Goal: Task Accomplishment & Management: Manage account settings

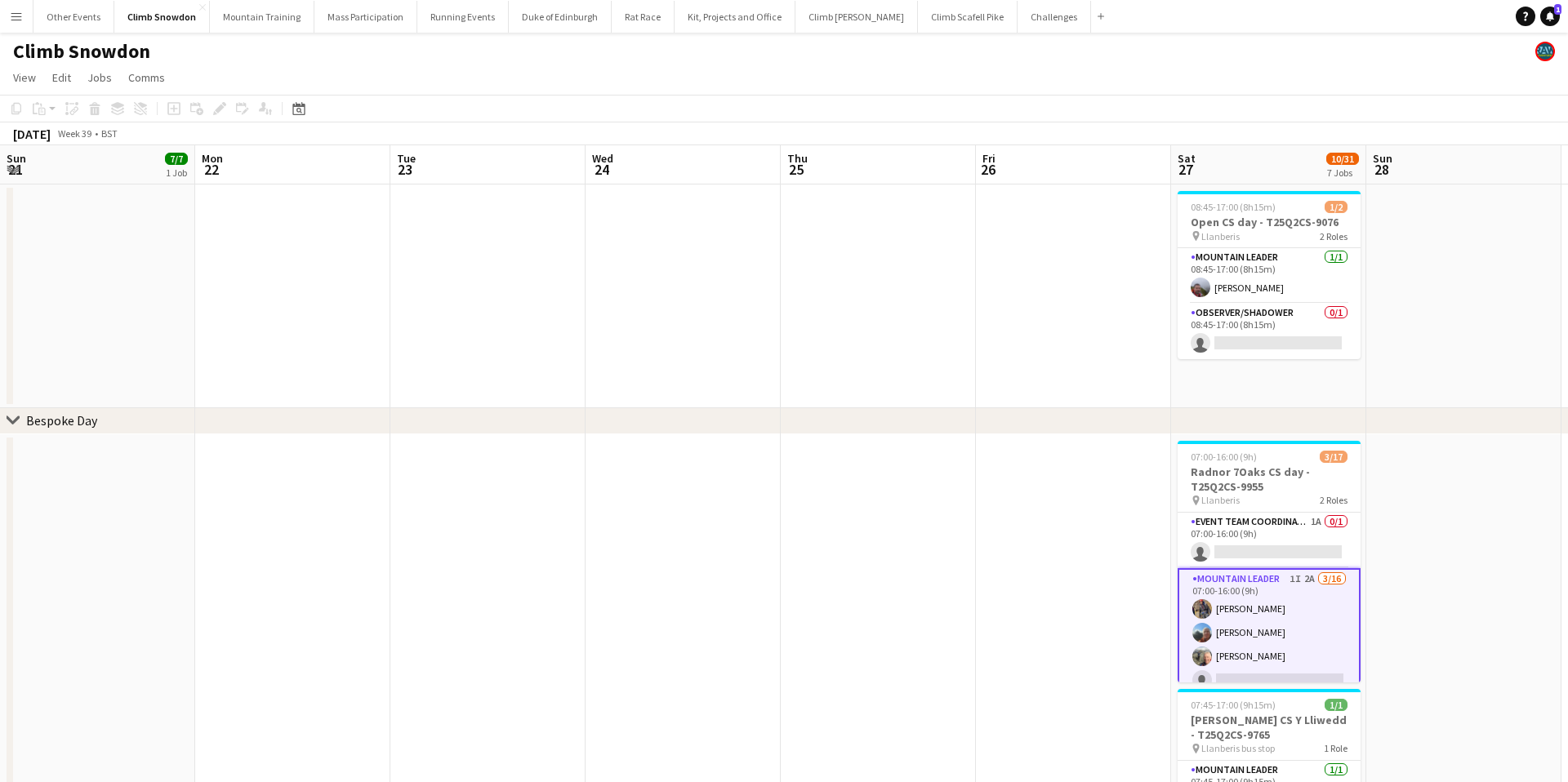
scroll to position [39, 0]
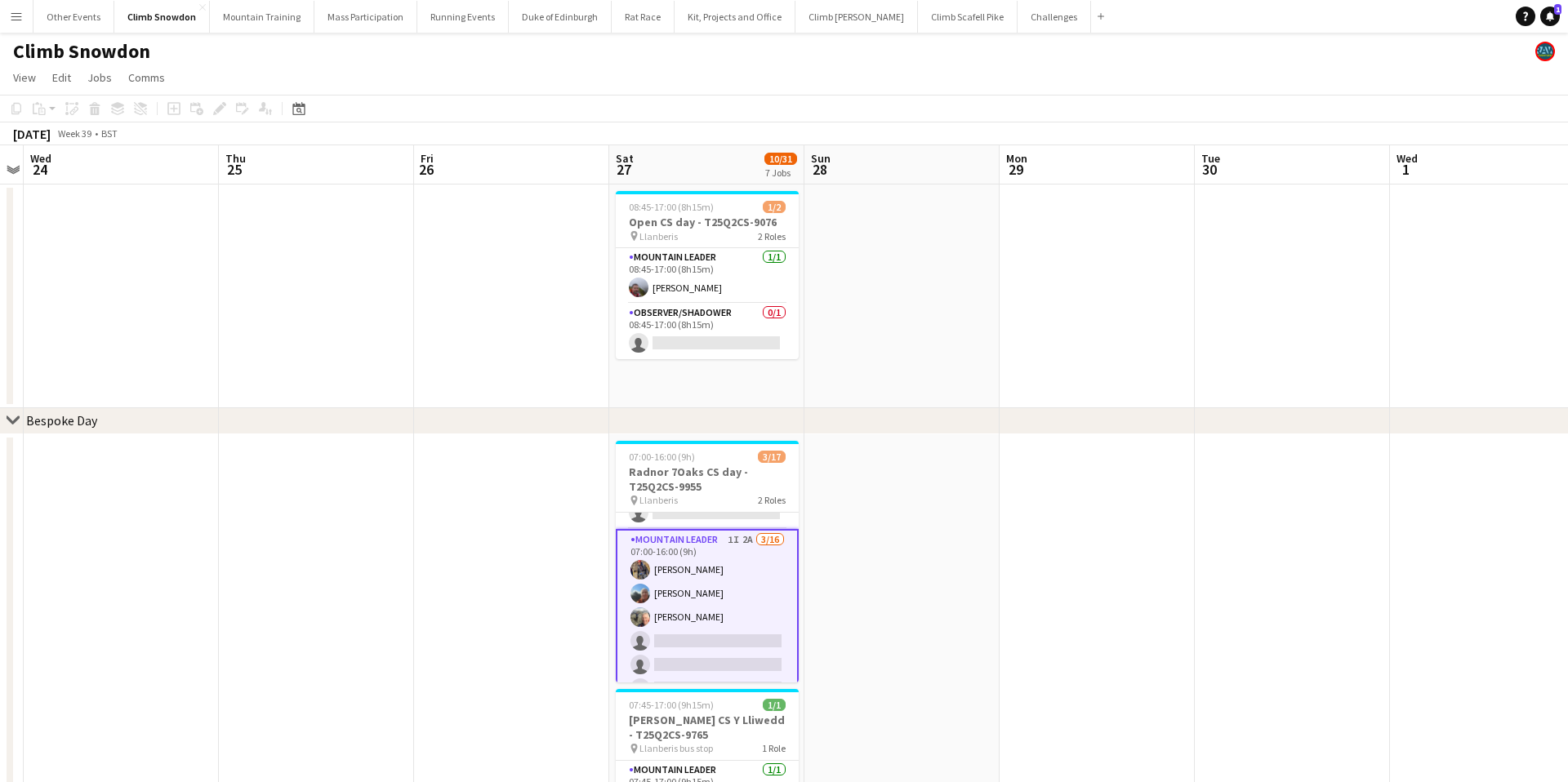
click at [19, 23] on button "Menu" at bounding box center [16, 16] width 33 height 33
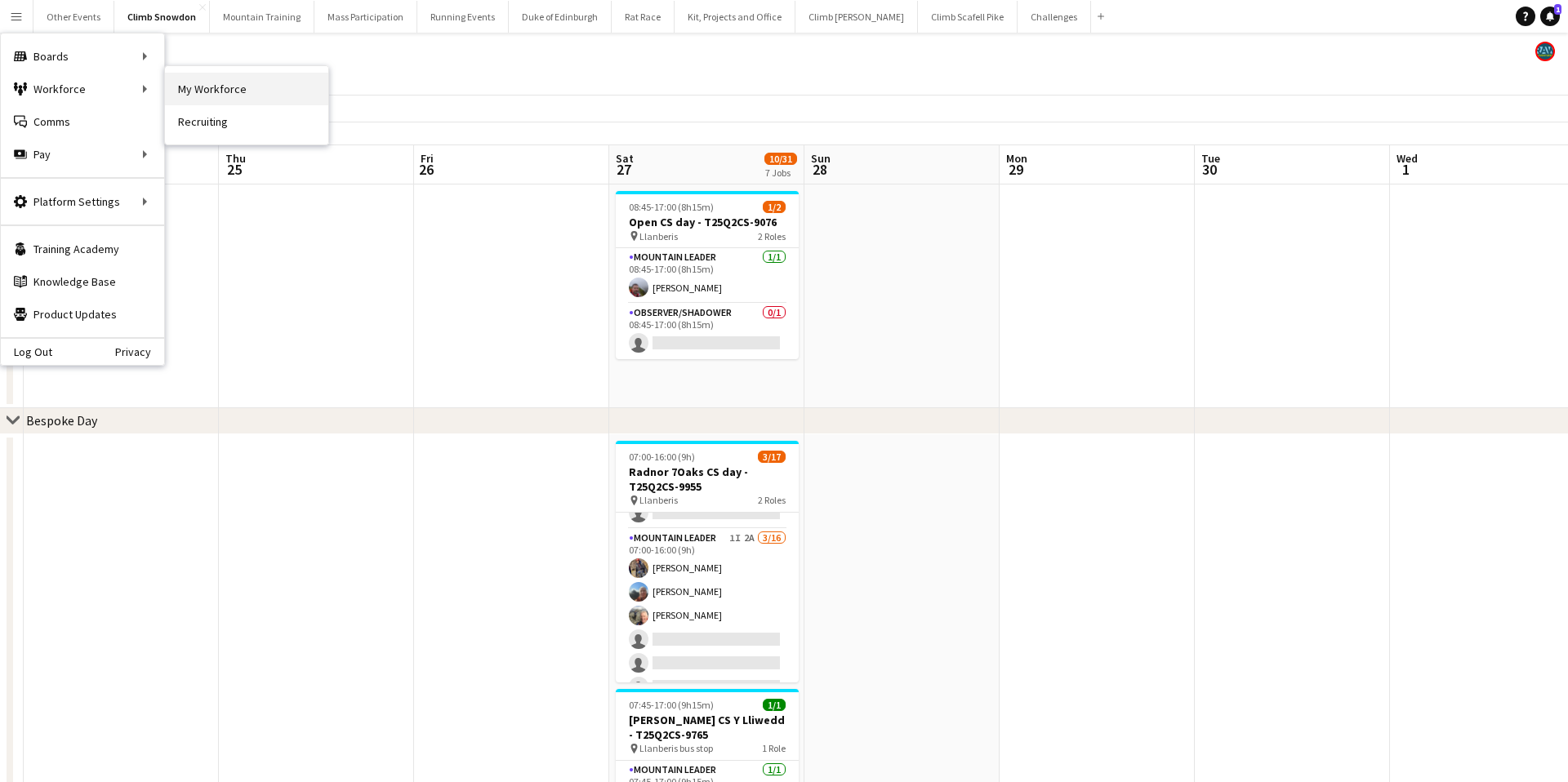
click at [231, 83] on link "My Workforce" at bounding box center [247, 88] width 163 height 33
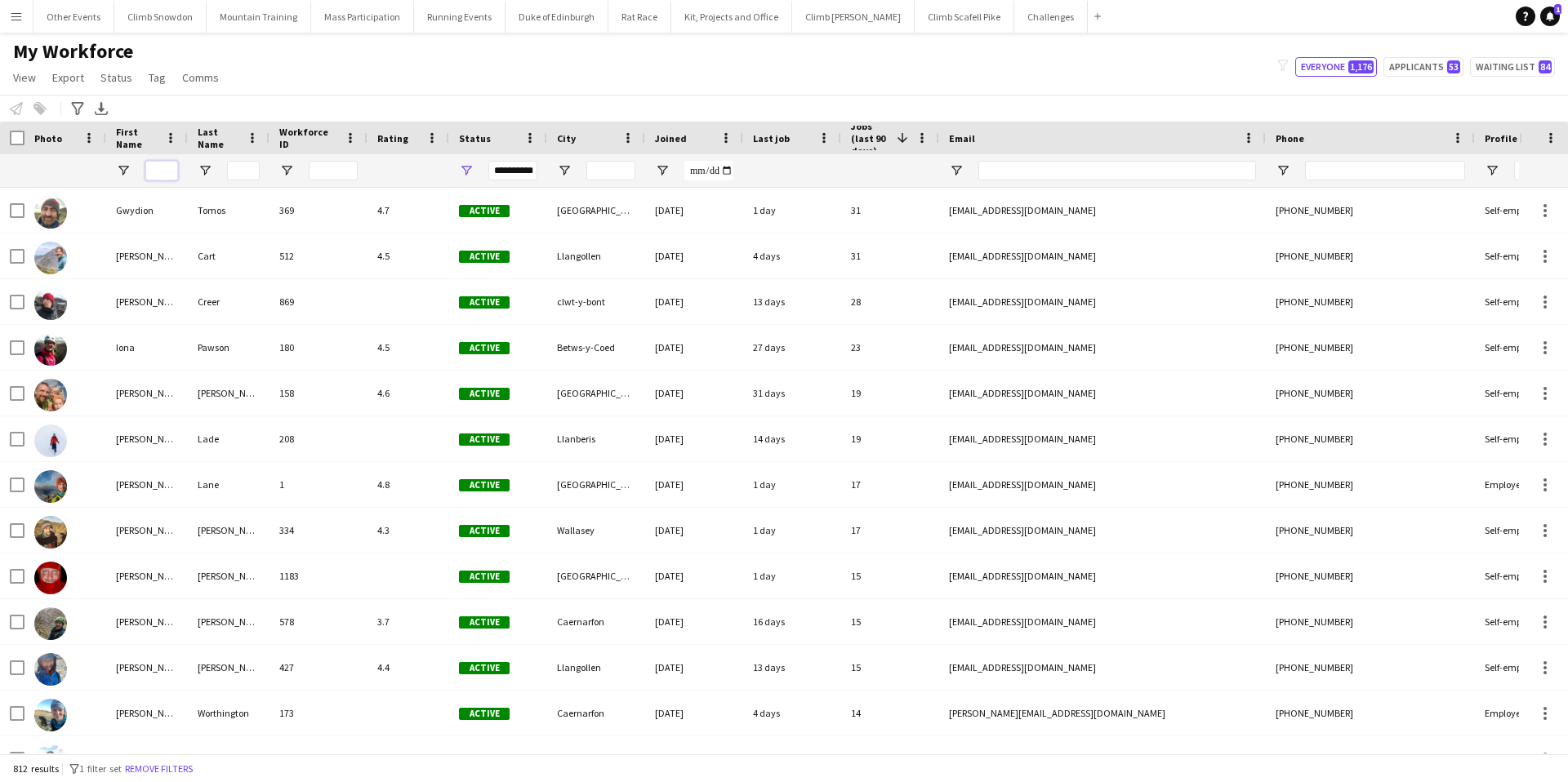
click at [158, 173] on input "First Name Filter Input" at bounding box center [161, 170] width 33 height 19
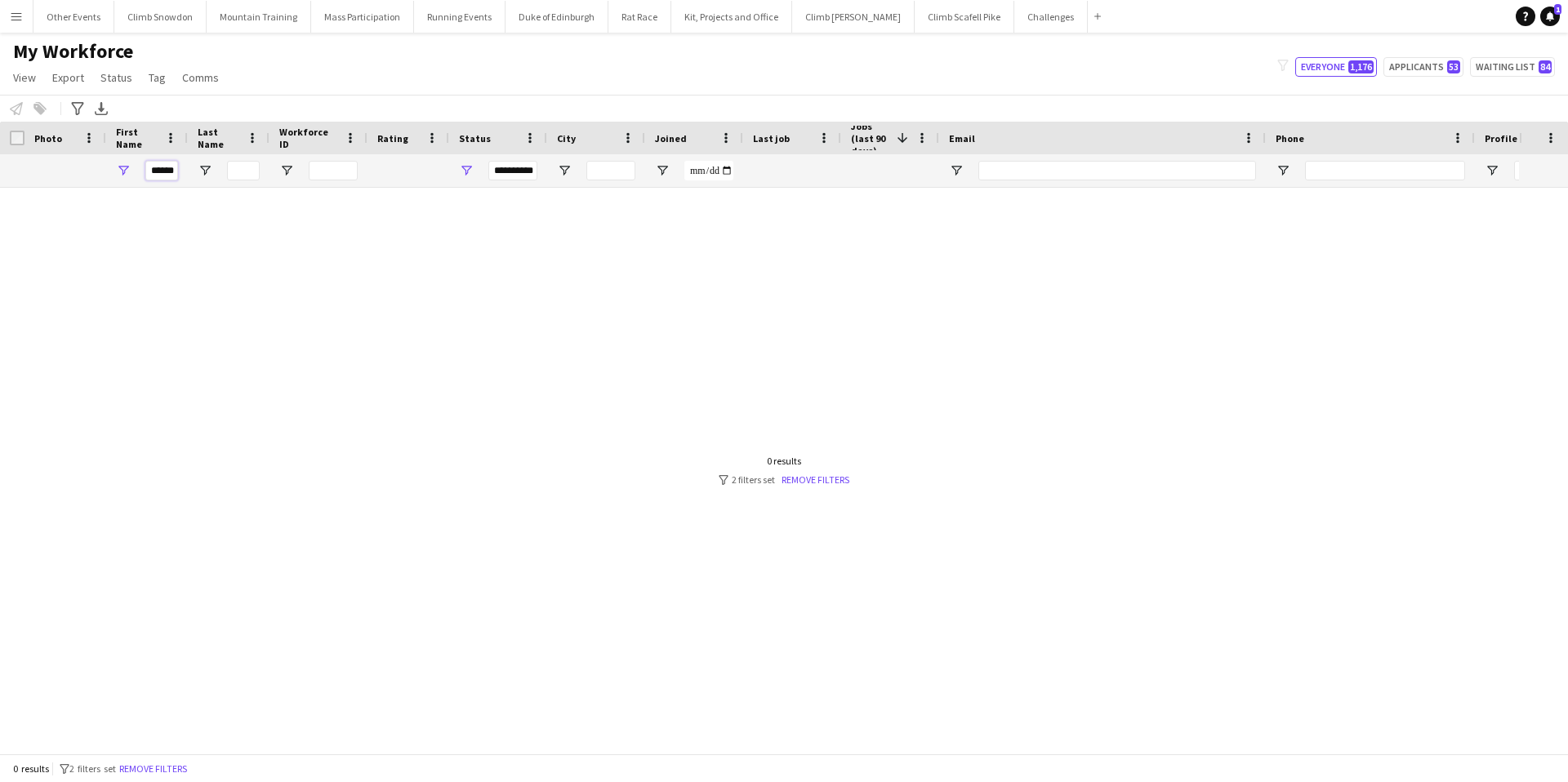
scroll to position [0, 6]
type input "******"
click at [808, 478] on link "Remove filters" at bounding box center [815, 479] width 68 height 13
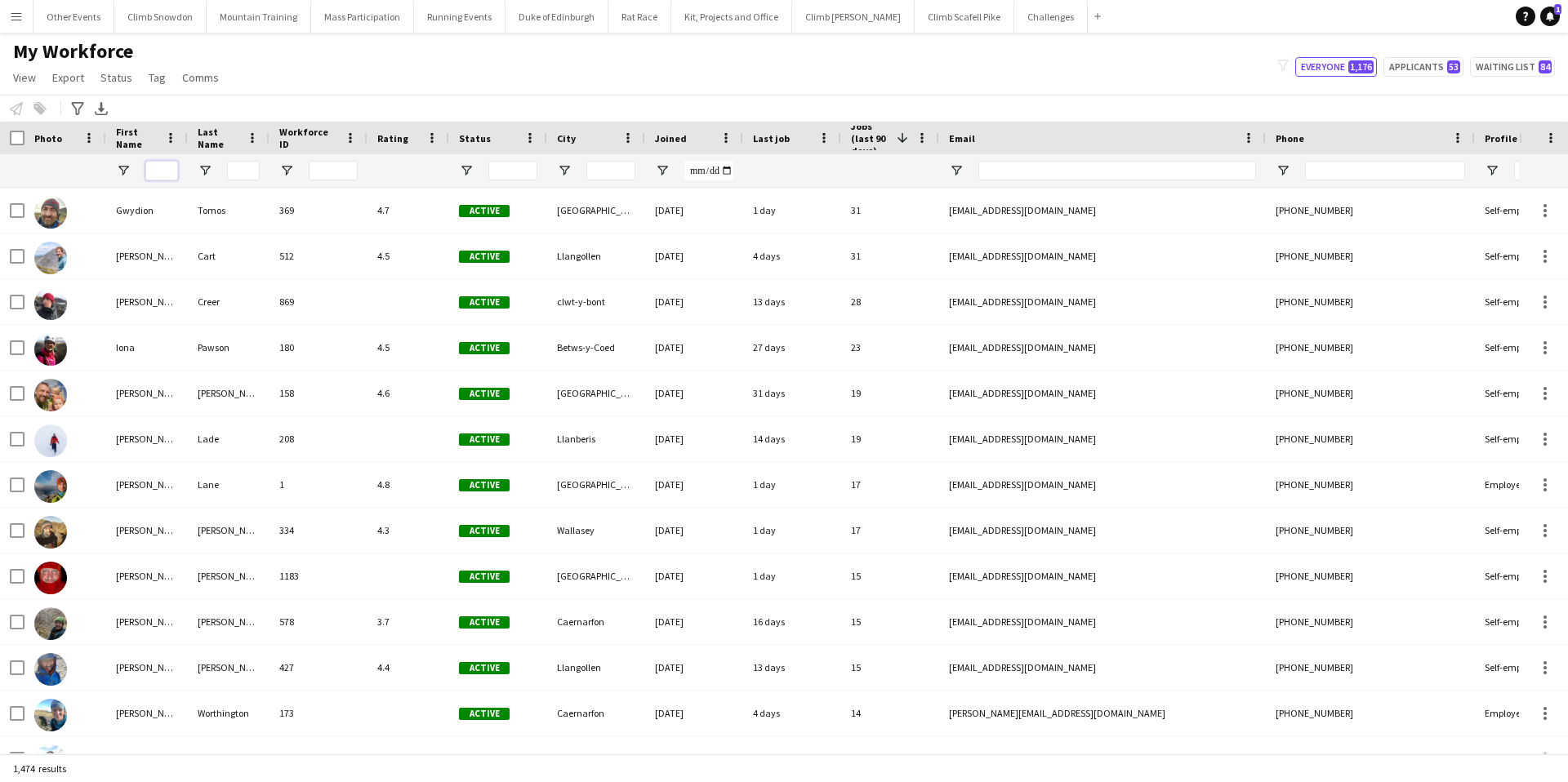
click at [155, 174] on input "First Name Filter Input" at bounding box center [161, 170] width 33 height 19
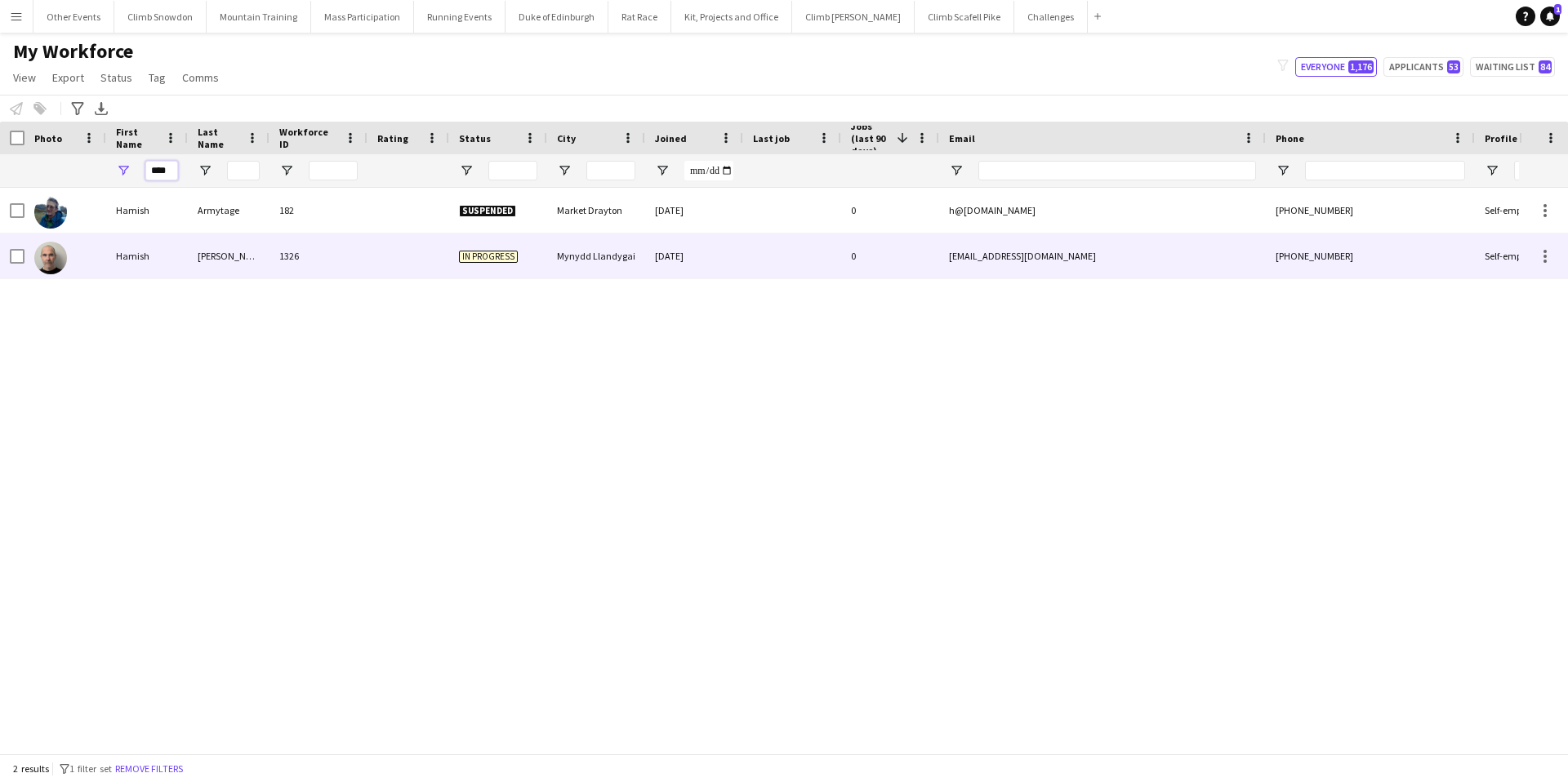
type input "****"
click at [136, 257] on div "Hamish" at bounding box center [147, 256] width 82 height 45
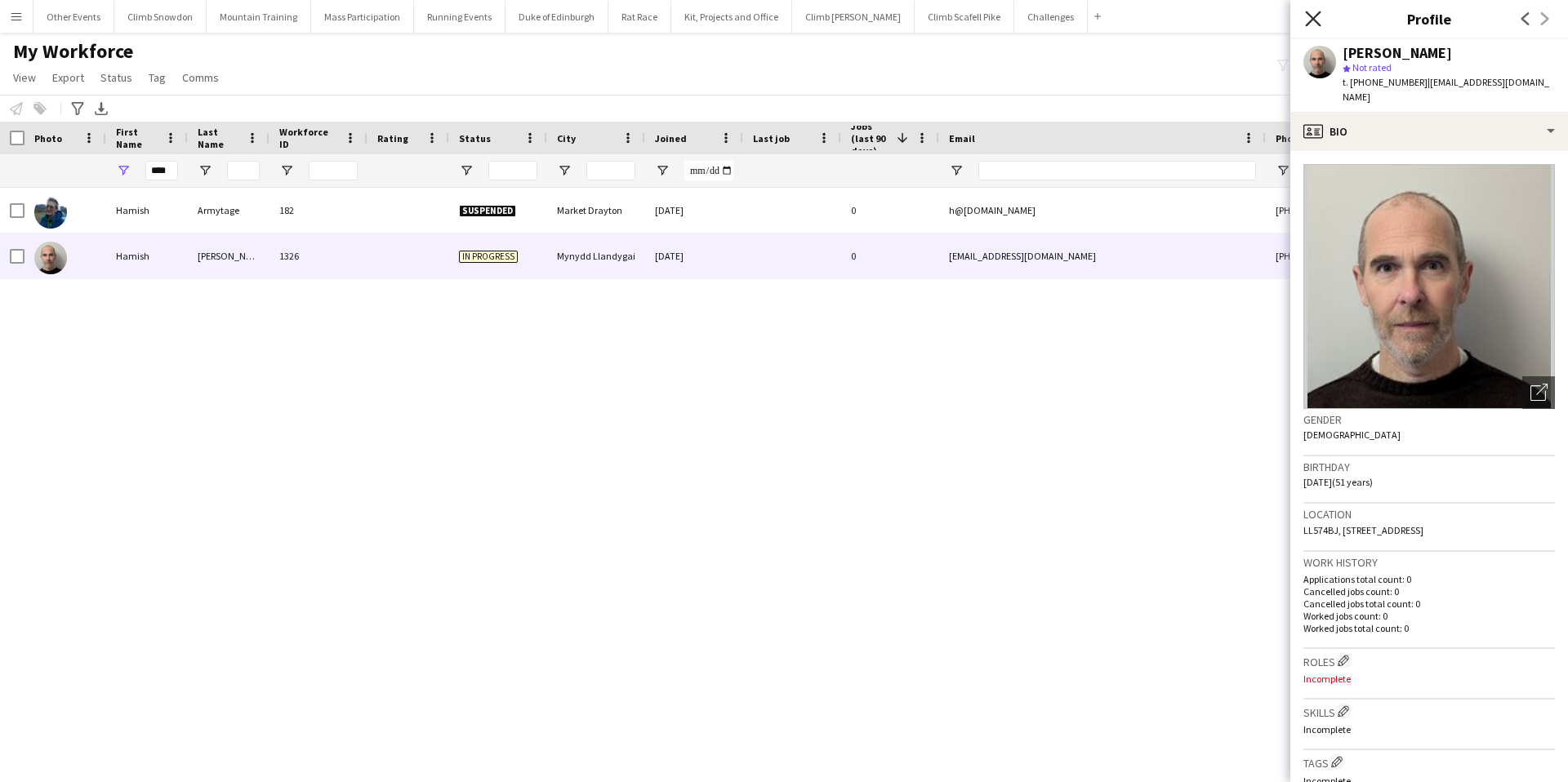
click at [1311, 12] on icon "Close pop-in" at bounding box center [1312, 18] width 16 height 16
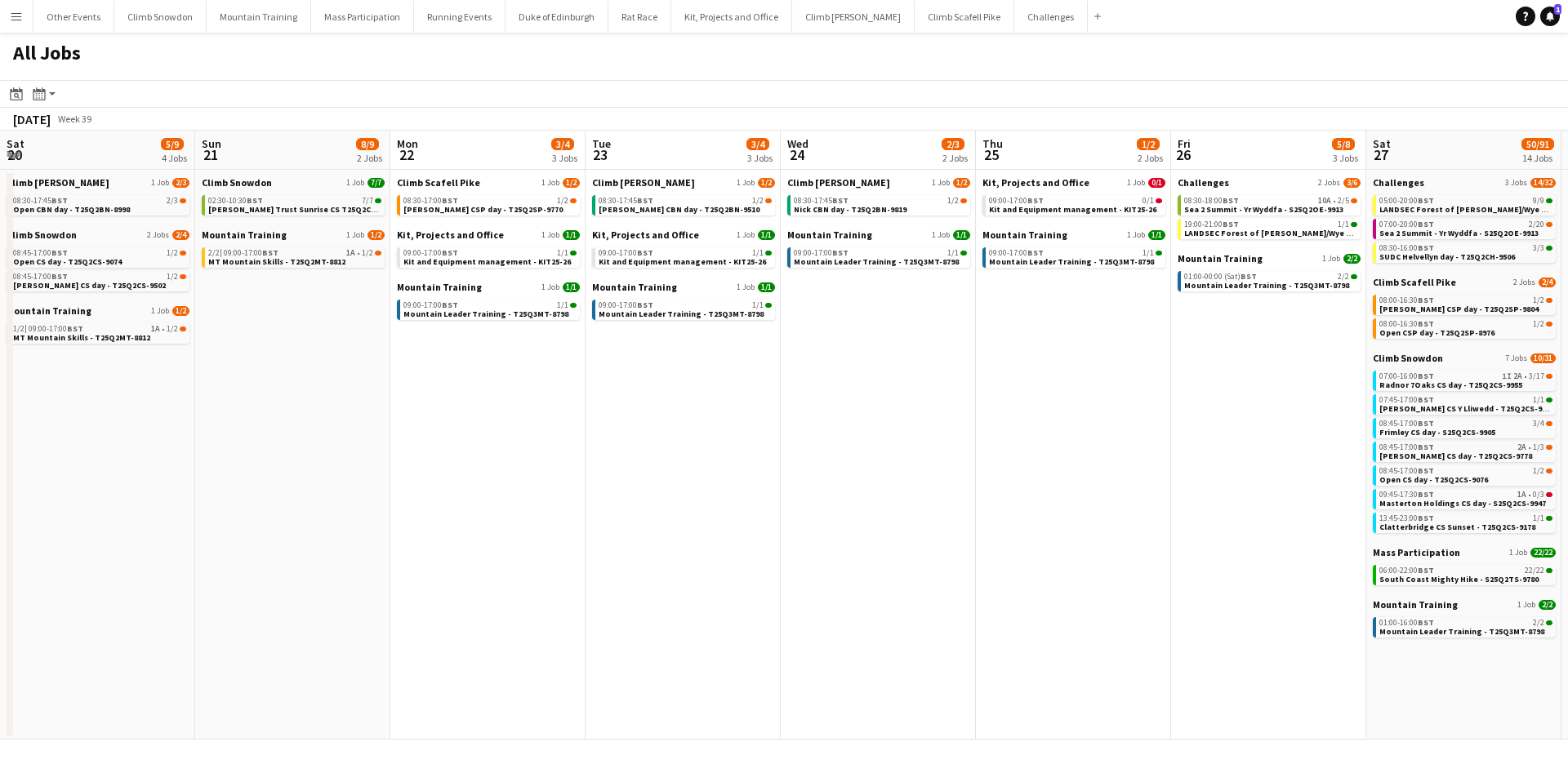
scroll to position [0, 570]
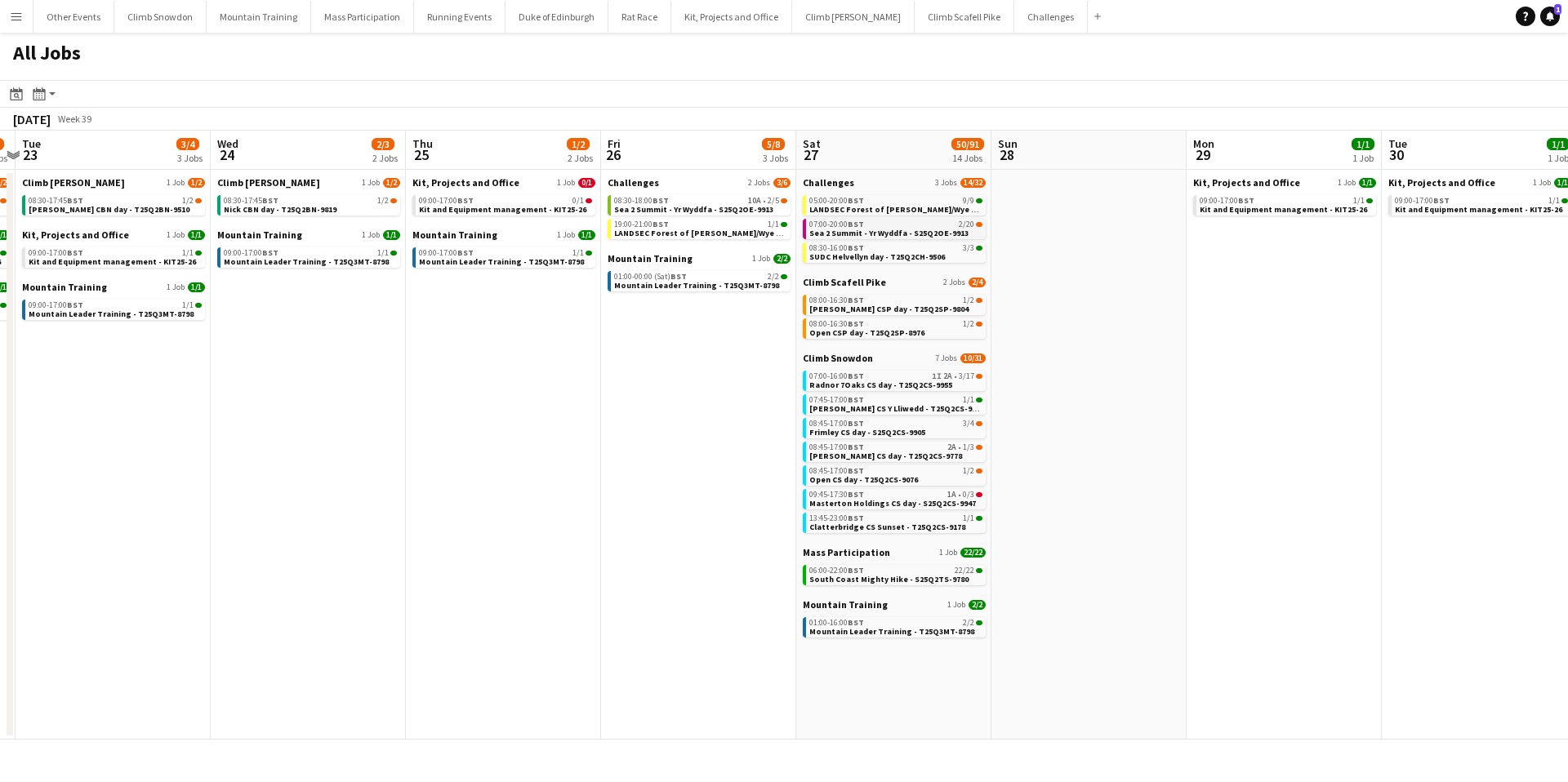
click at [897, 229] on span "Sea 2 Summit - Yr Wyddfa - S25Q2OE-9913" at bounding box center [888, 233] width 159 height 11
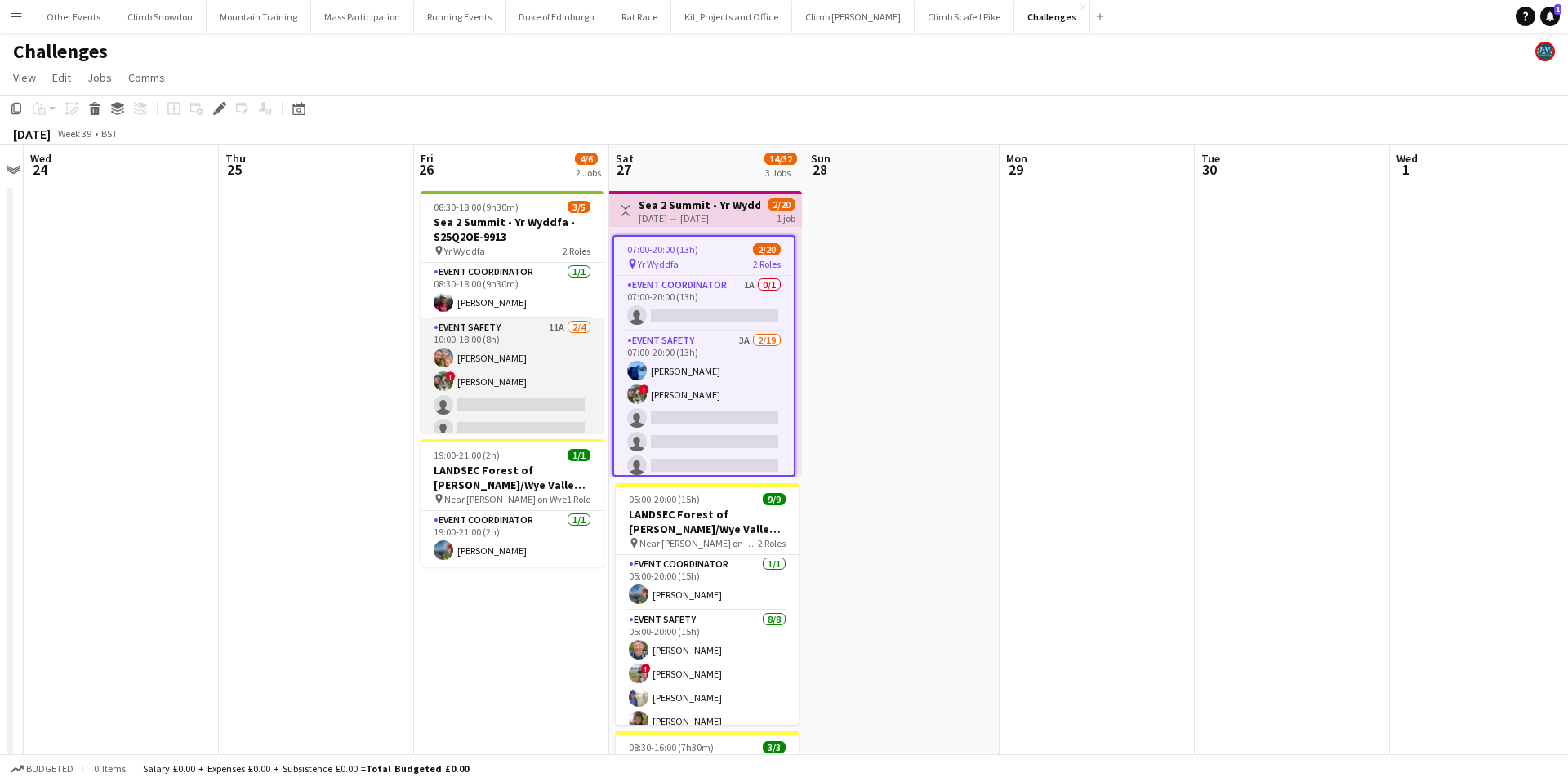
click at [553, 370] on app-card-role "Event Safety 11A 2/4 10:00-18:00 (8h) Rob Laing ! Tess Elias single-neutral-act…" at bounding box center [511, 382] width 183 height 127
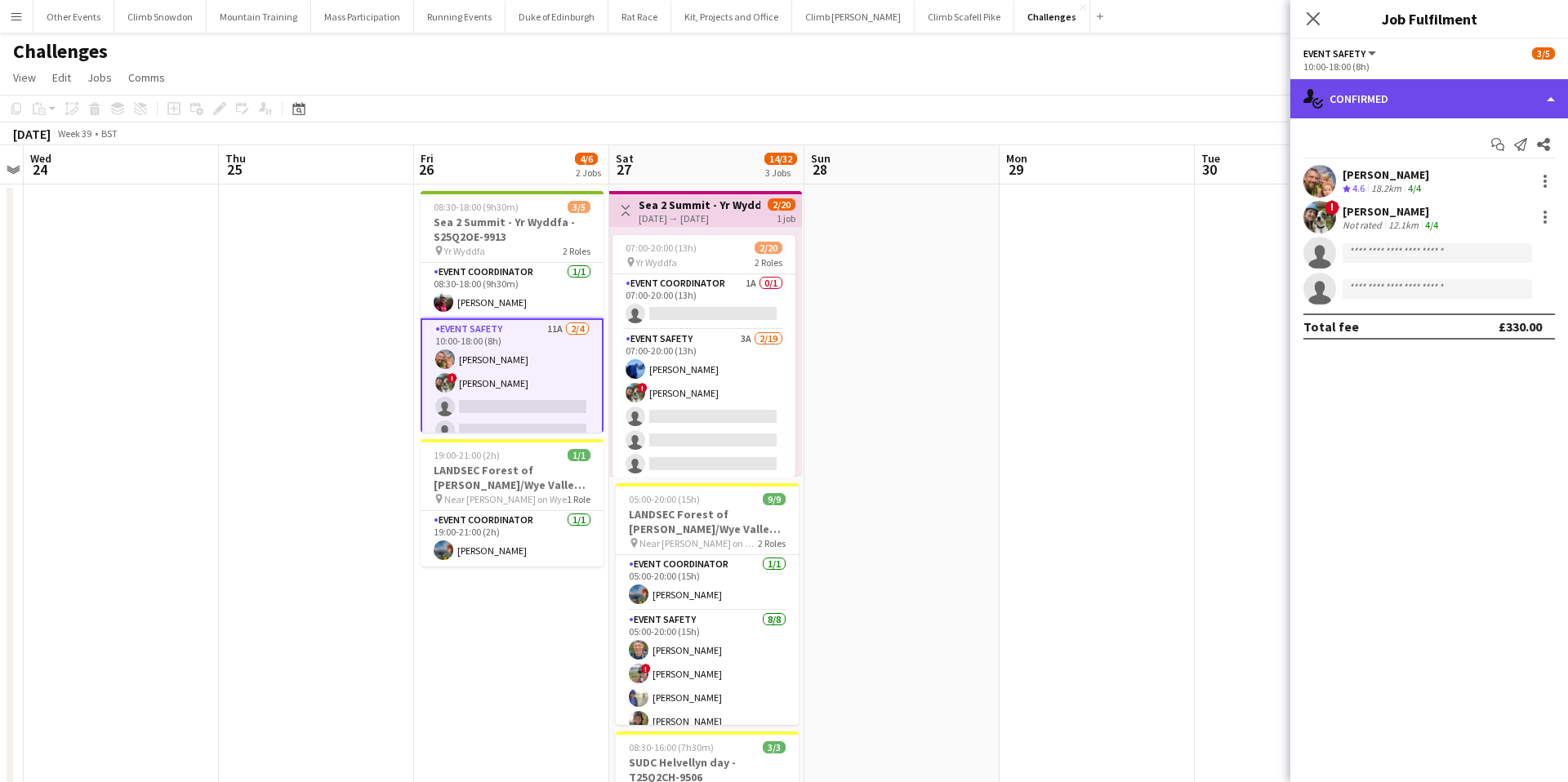
click at [1414, 88] on div "single-neutral-actions-check-2 Confirmed" at bounding box center [1429, 98] width 278 height 39
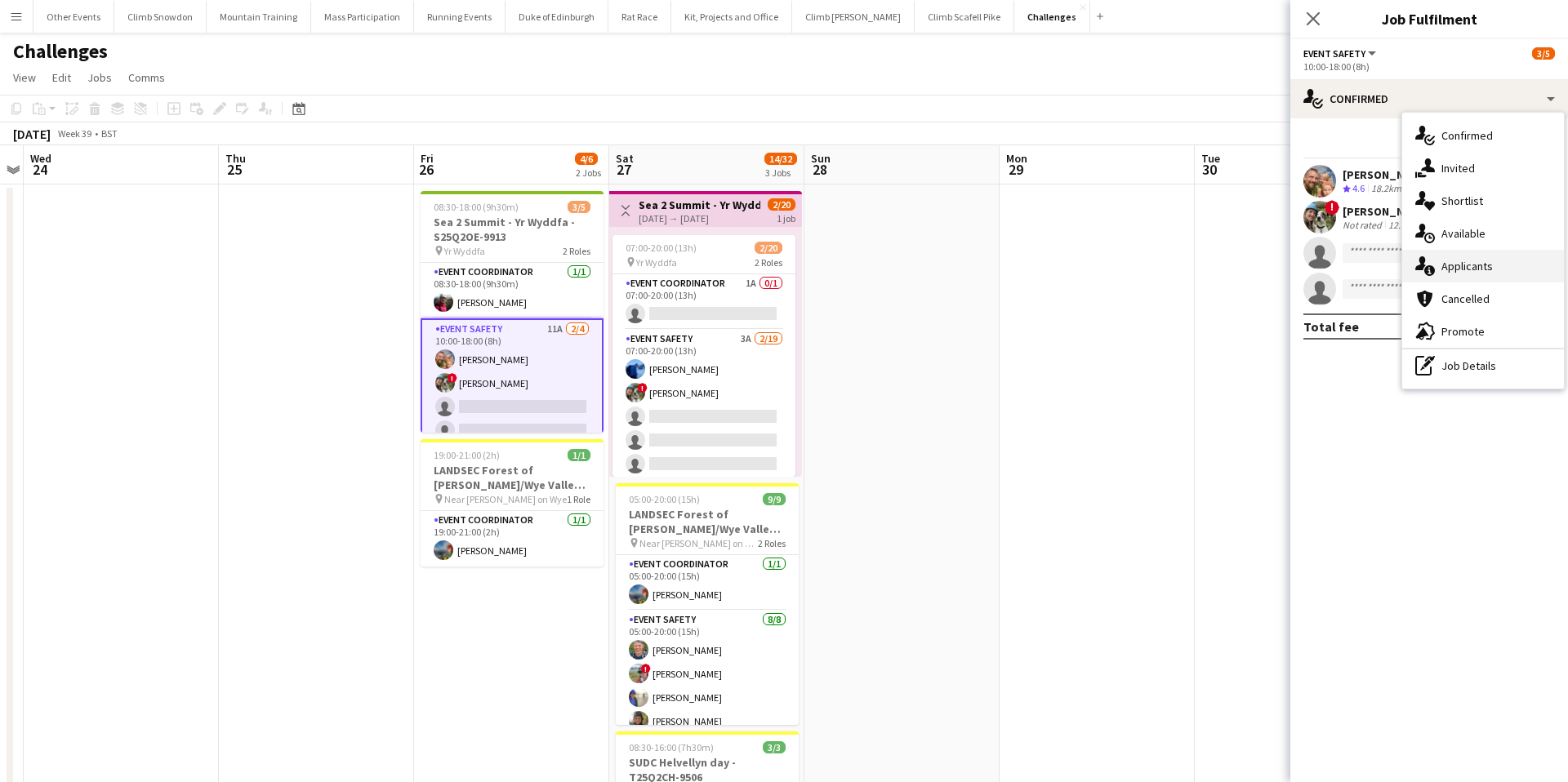
click at [1472, 263] on div "single-neutral-actions-information Applicants" at bounding box center [1483, 266] width 162 height 33
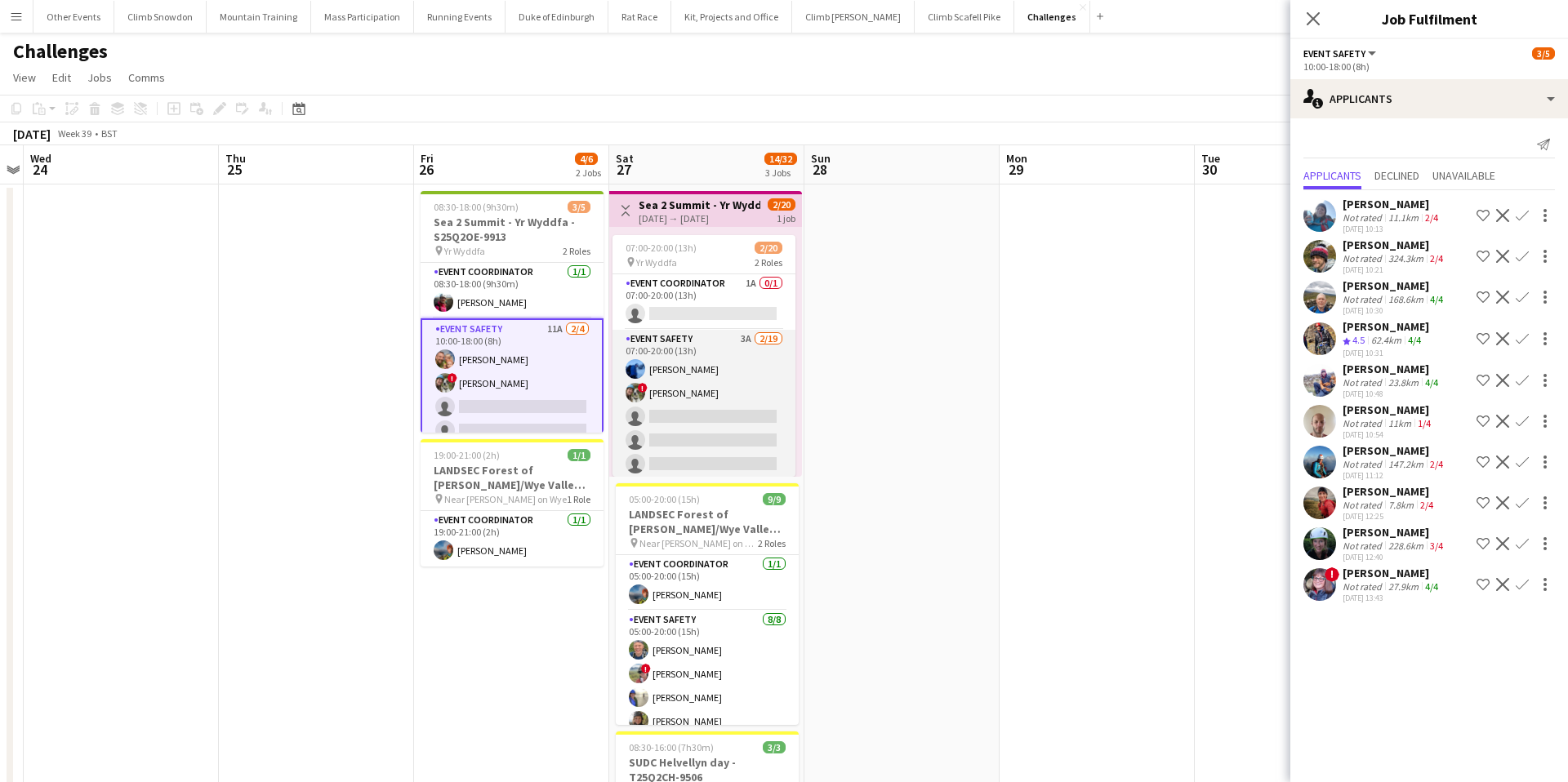
click at [749, 378] on app-card-role "Event Safety 3A 2/19 07:00-20:00 (13h) Sam Bradshaw ! Tess Elias single-neutral…" at bounding box center [703, 571] width 183 height 482
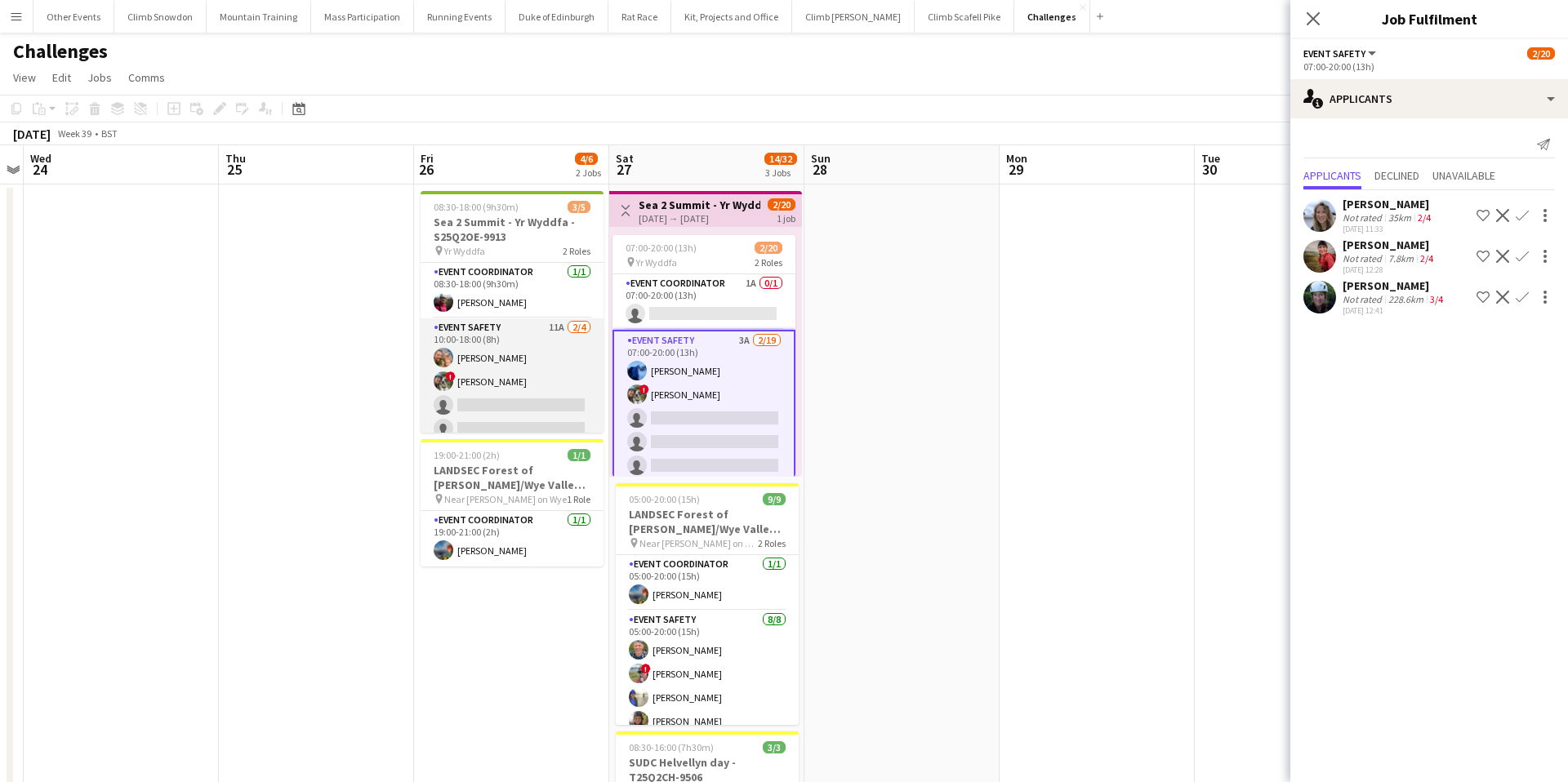
click at [526, 397] on app-card-role "Event Safety 11A 2/4 10:00-18:00 (8h) Rob Laing ! Tess Elias single-neutral-act…" at bounding box center [511, 382] width 183 height 127
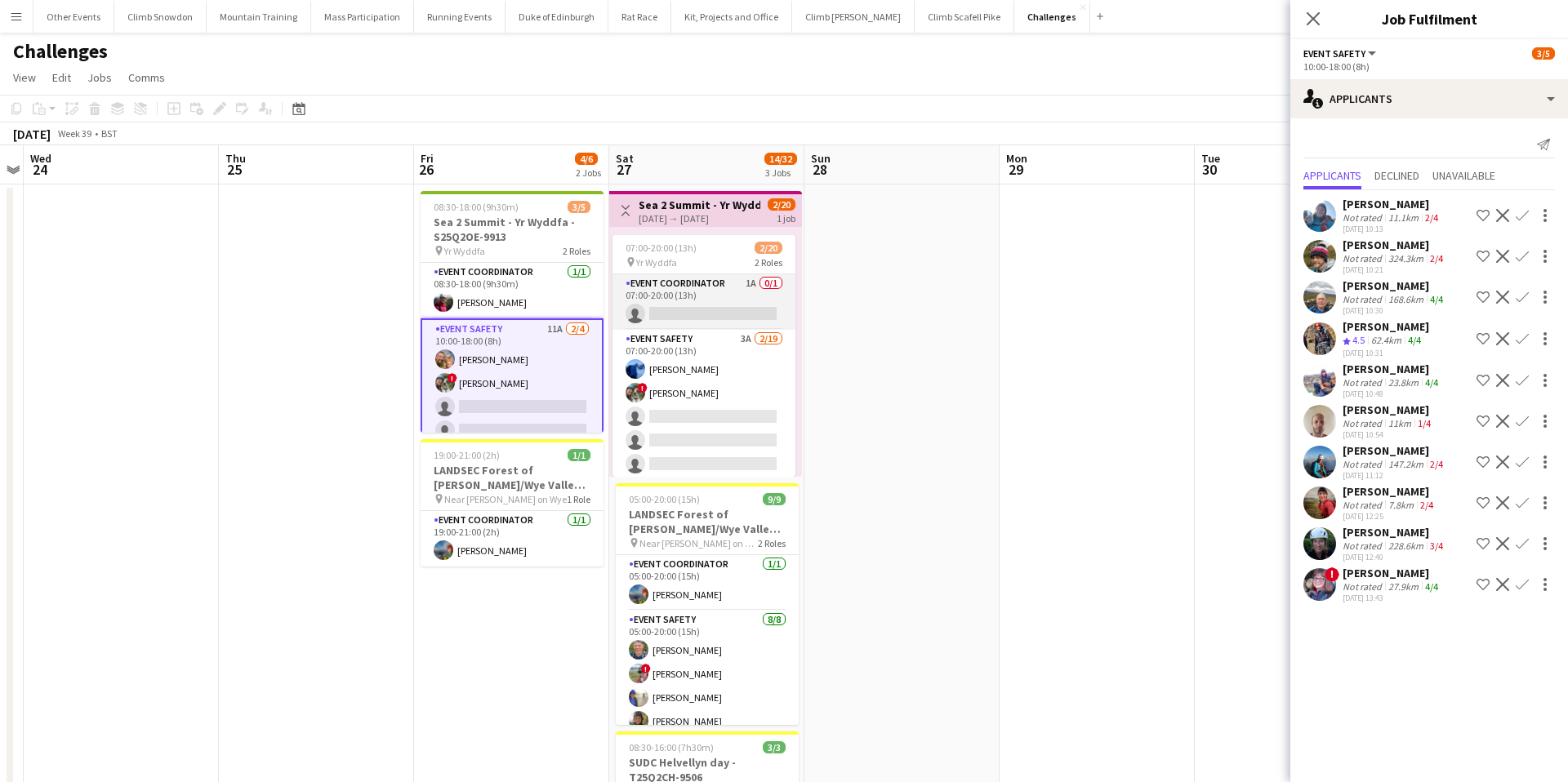
click at [710, 292] on app-card-role "Event Coordinator 1A 0/1 07:00-20:00 (13h) single-neutral-actions" at bounding box center [703, 302] width 183 height 56
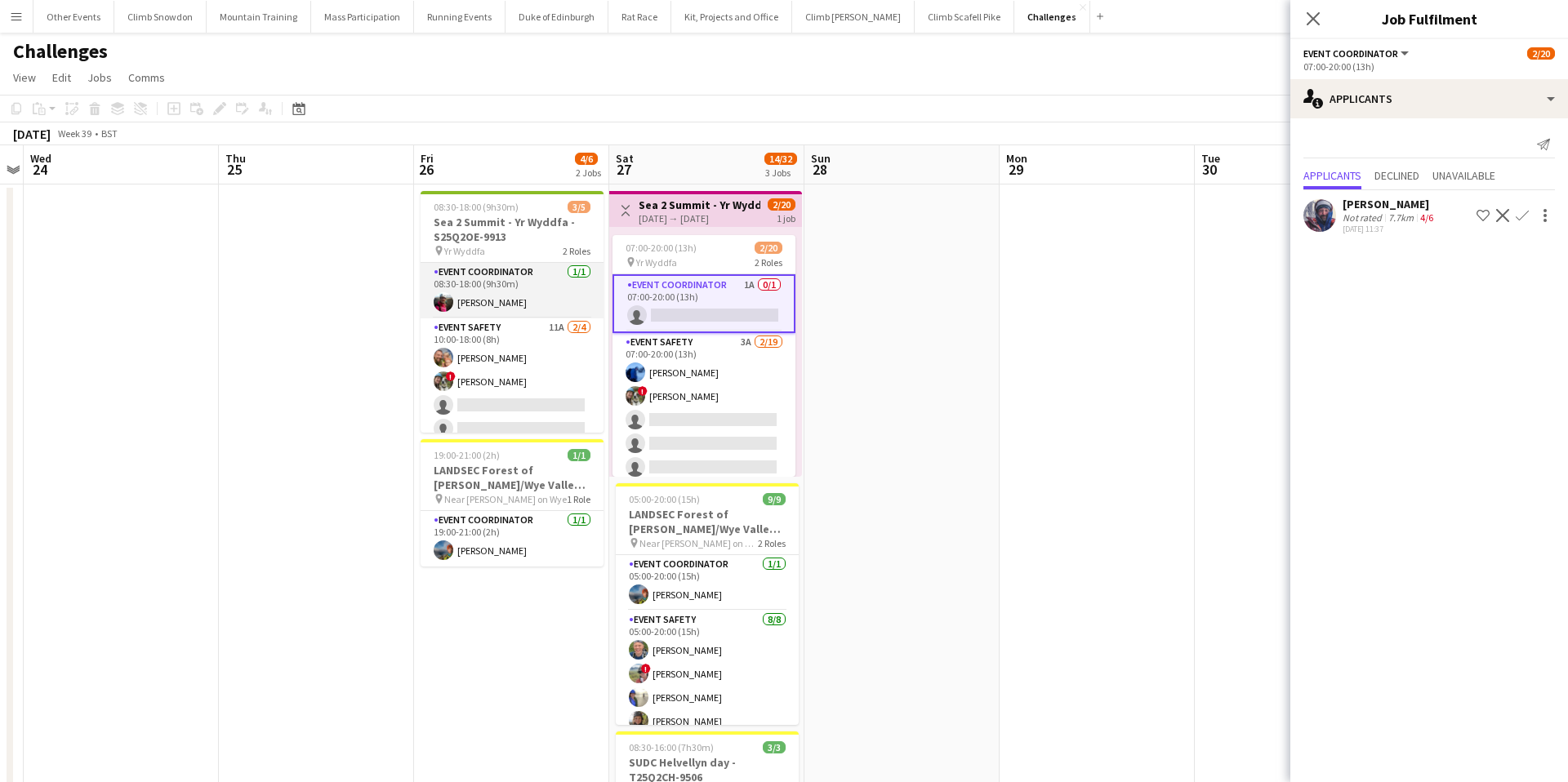
click at [521, 292] on app-card-role "Event Coordinator 1/1 08:30-18:00 (9h30m) Iona Pawson" at bounding box center [511, 290] width 183 height 56
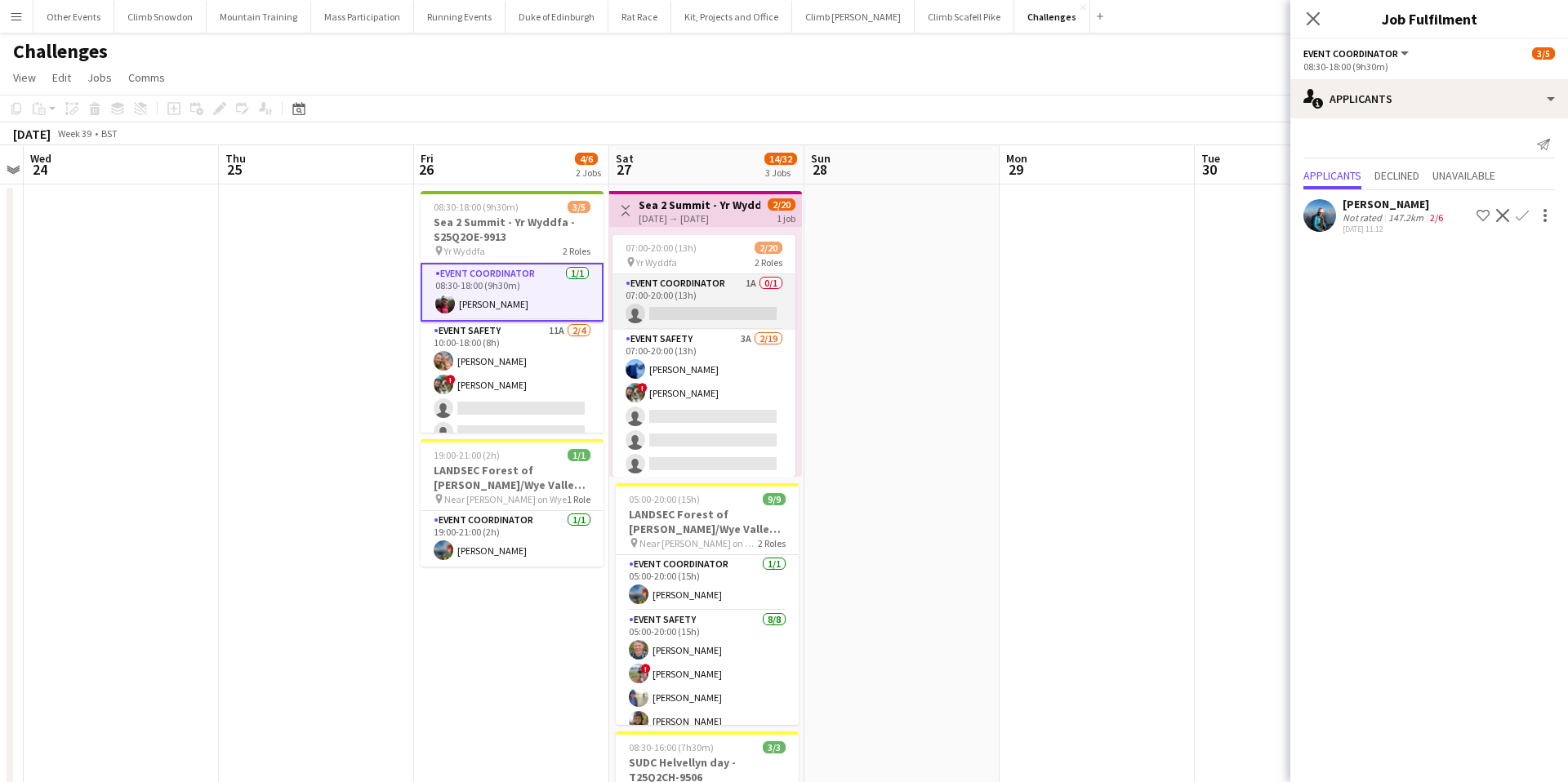
click at [715, 292] on app-card-role "Event Coordinator 1A 0/1 07:00-20:00 (13h) single-neutral-actions" at bounding box center [703, 302] width 183 height 56
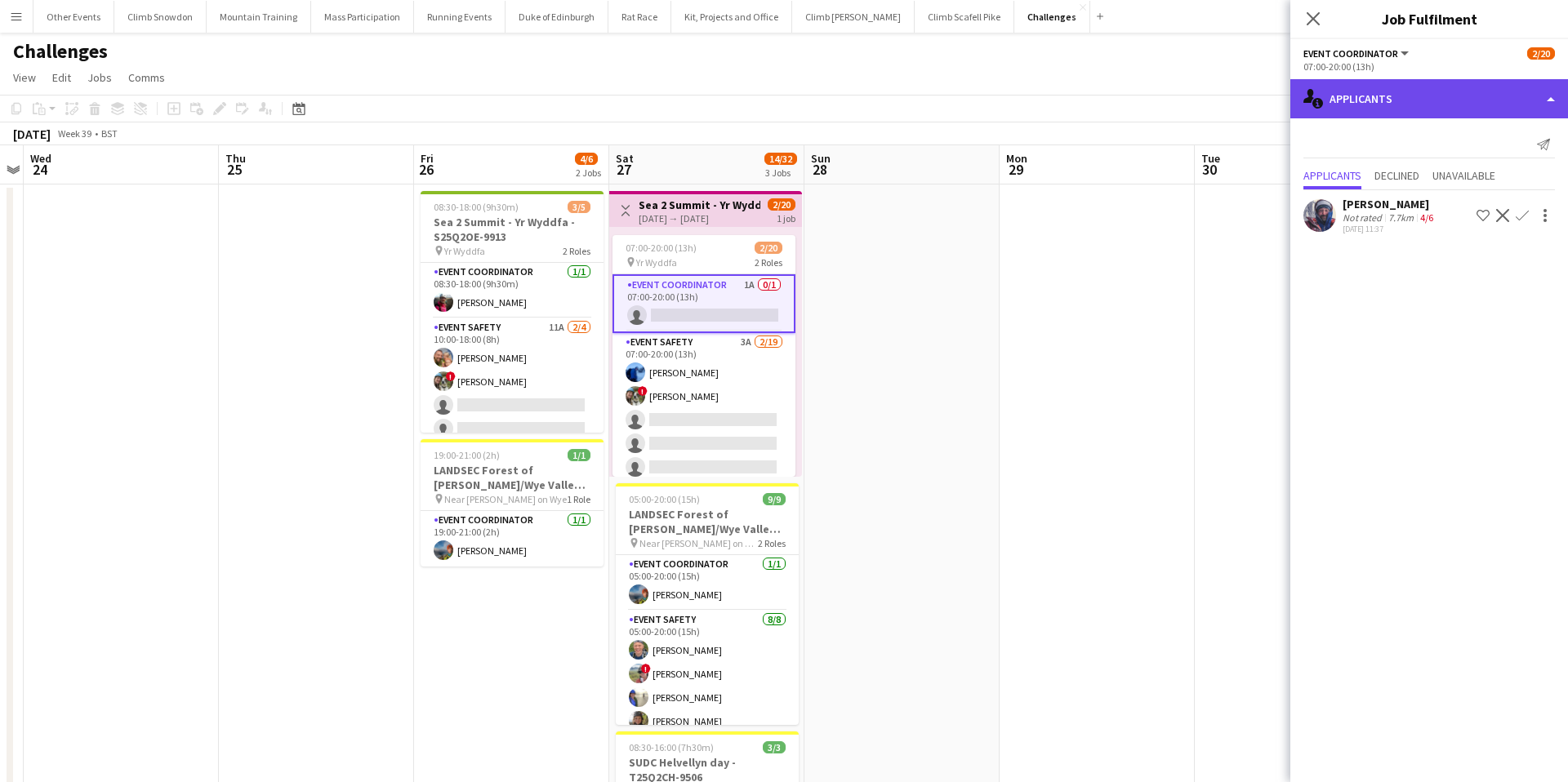
click at [1386, 88] on div "single-neutral-actions-information Applicants" at bounding box center [1429, 98] width 278 height 39
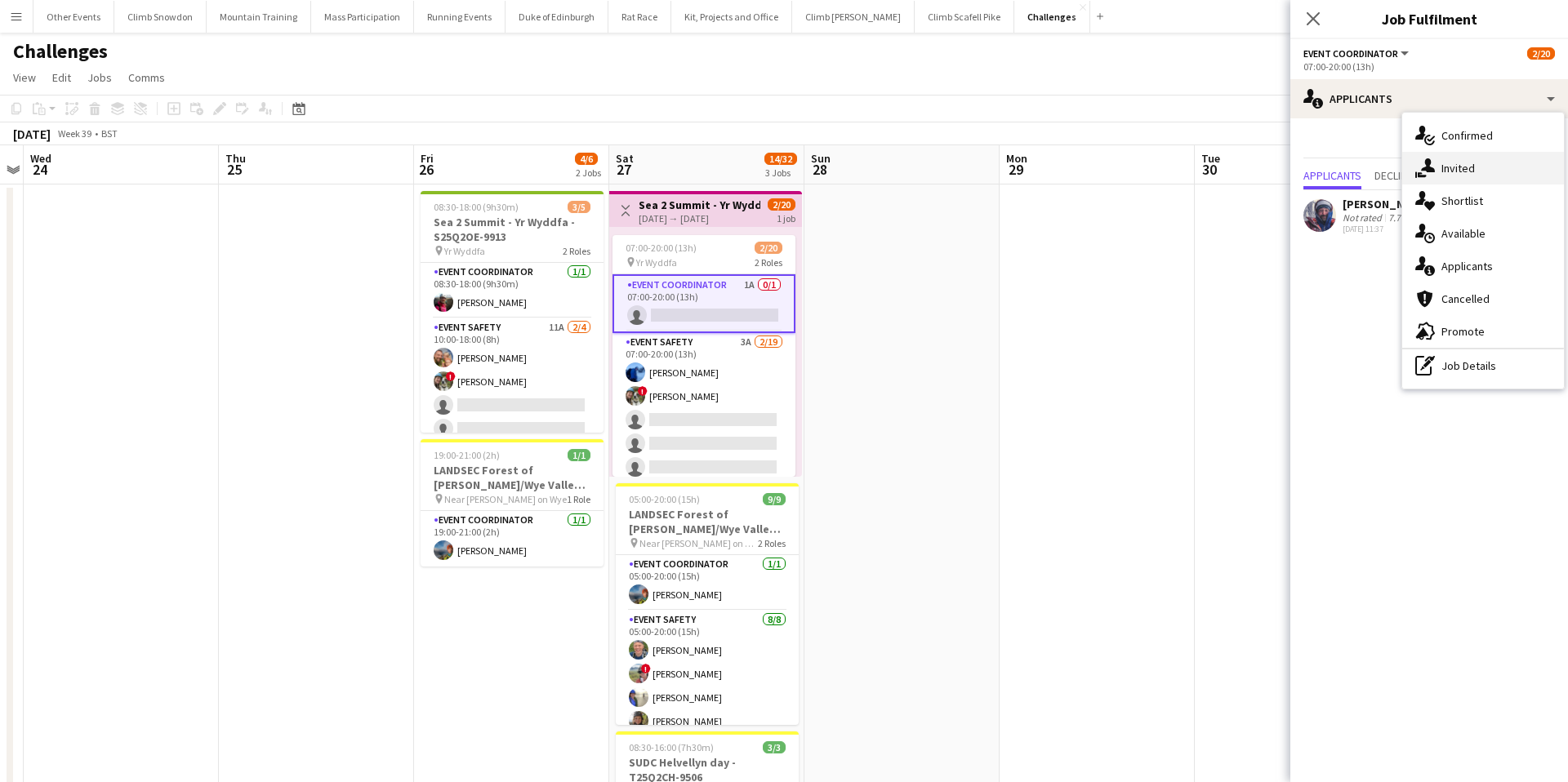
click at [1467, 160] on div "single-neutral-actions-share-1 Invited" at bounding box center [1483, 168] width 162 height 33
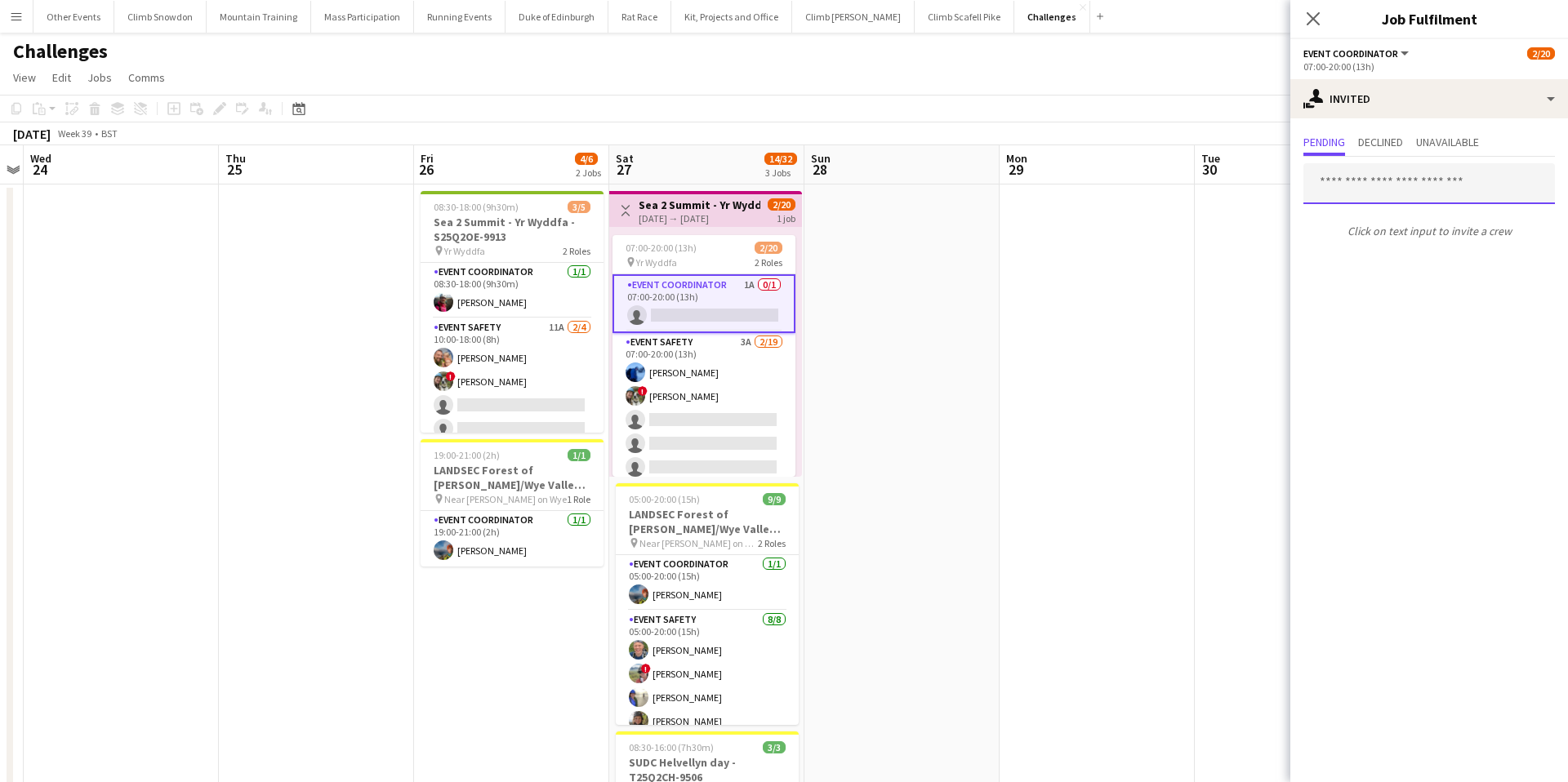
click at [1380, 190] on input "text" at bounding box center [1429, 183] width 252 height 41
type input "****"
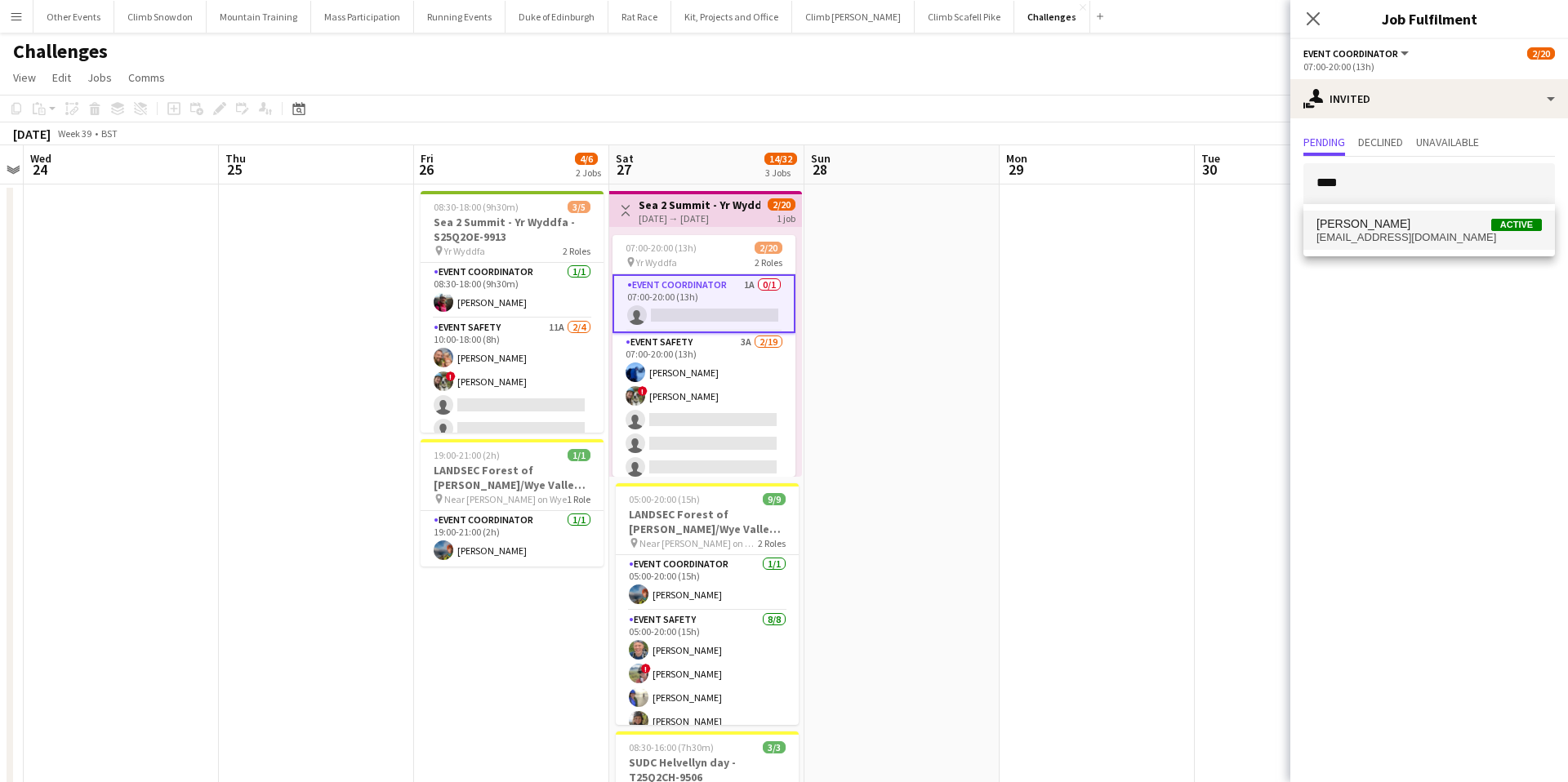
click at [1363, 238] on span "ionap@hotmail.com" at bounding box center [1429, 238] width 225 height 13
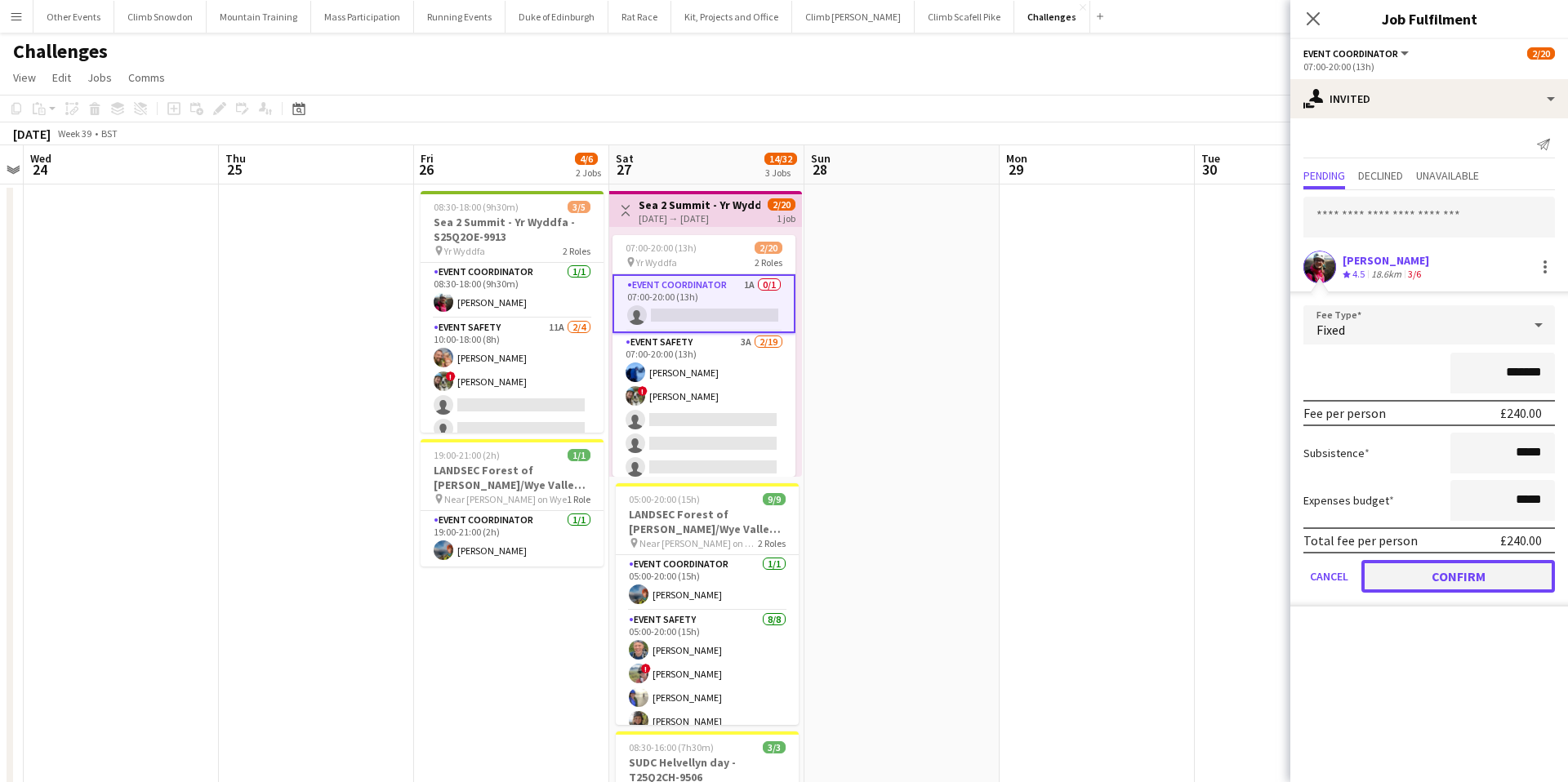
click at [1436, 577] on button "Confirm" at bounding box center [1458, 576] width 193 height 33
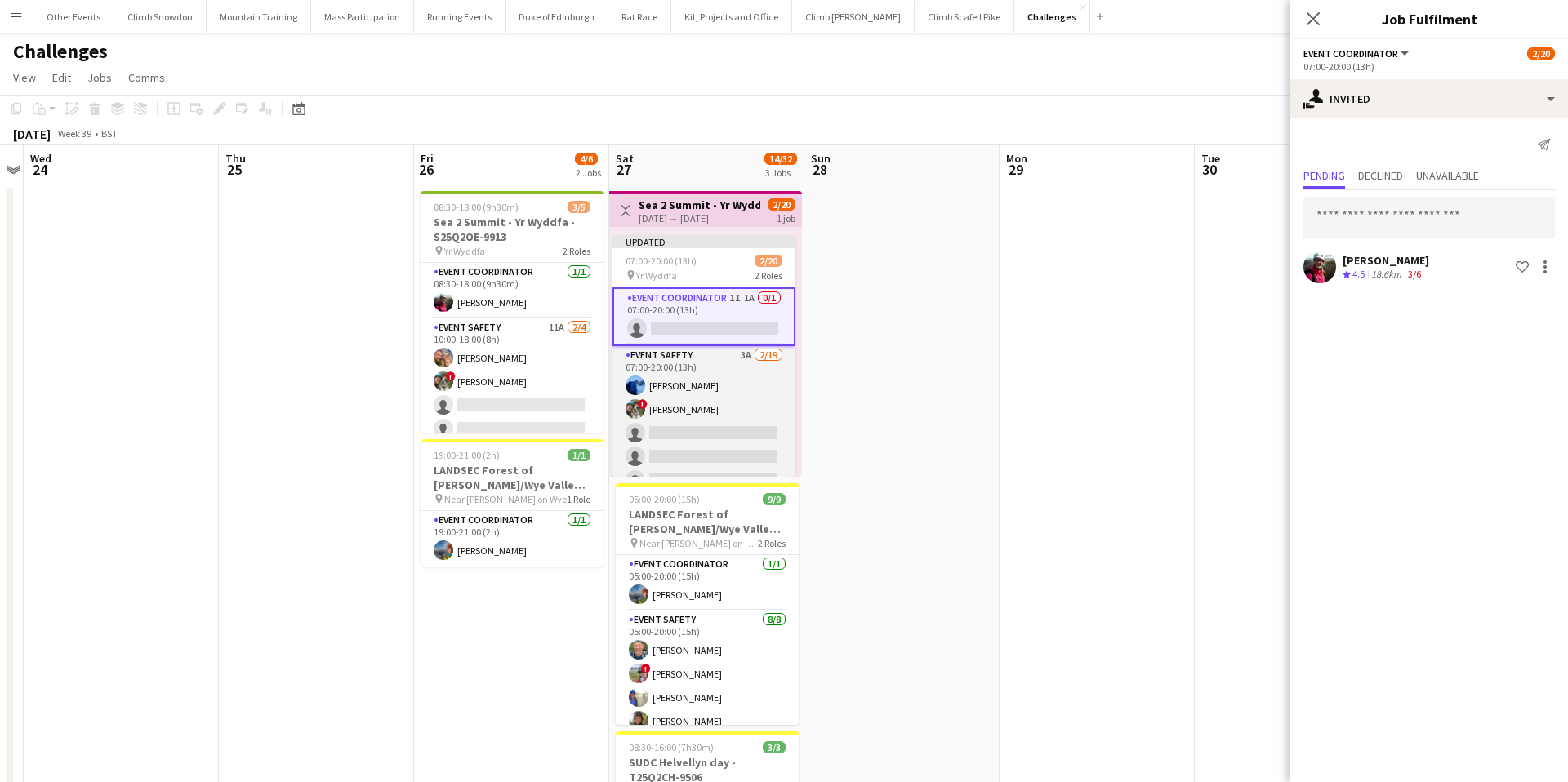
click at [699, 409] on app-card-role "Event Safety 3A 2/19 07:00-20:00 (13h) Sam Bradshaw ! Tess Elias single-neutral…" at bounding box center [703, 587] width 183 height 482
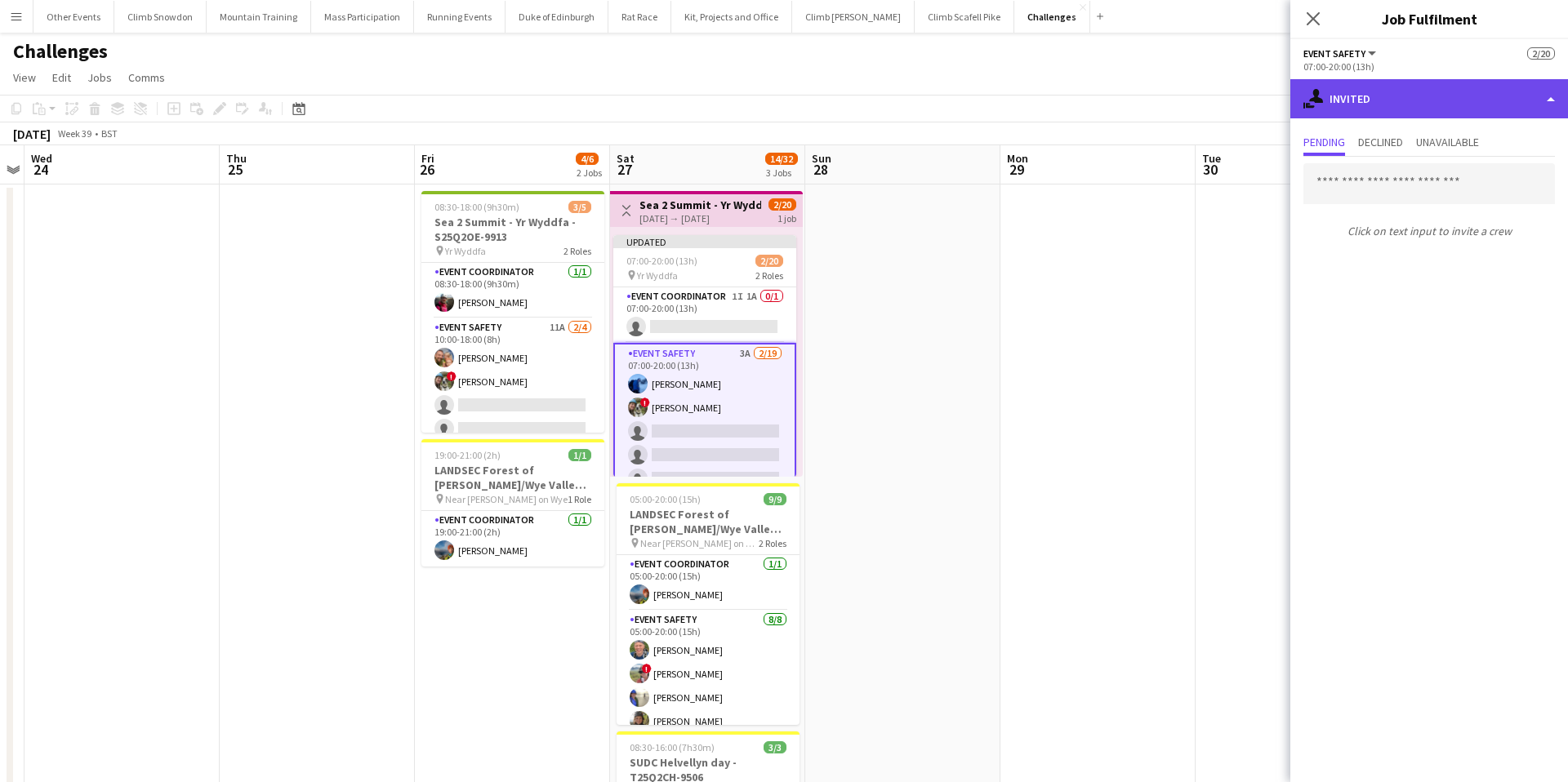
click at [1346, 98] on div "single-neutral-actions-share-1 Invited" at bounding box center [1429, 98] width 278 height 39
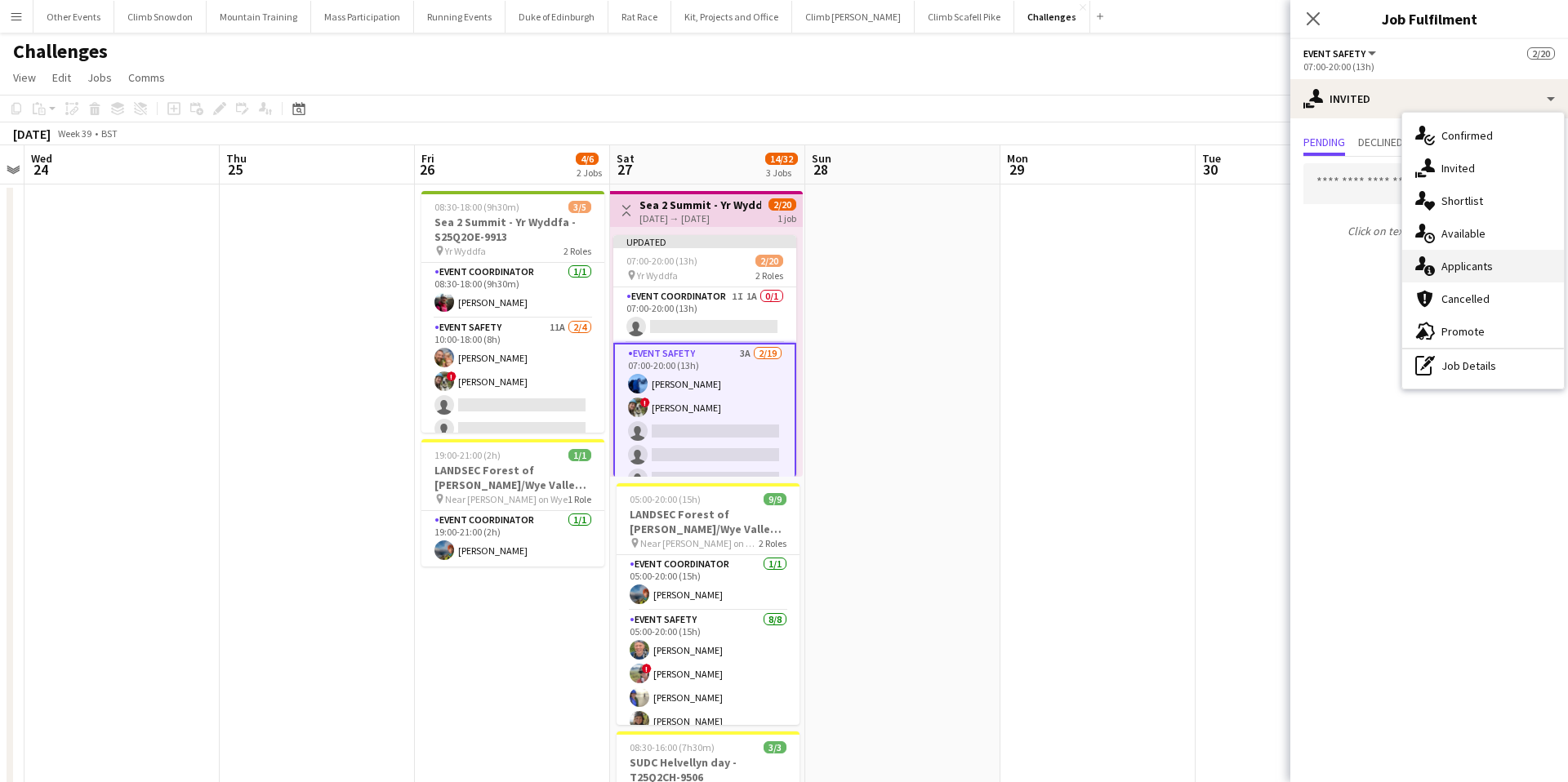
click at [1459, 268] on div "single-neutral-actions-information Applicants" at bounding box center [1483, 266] width 162 height 33
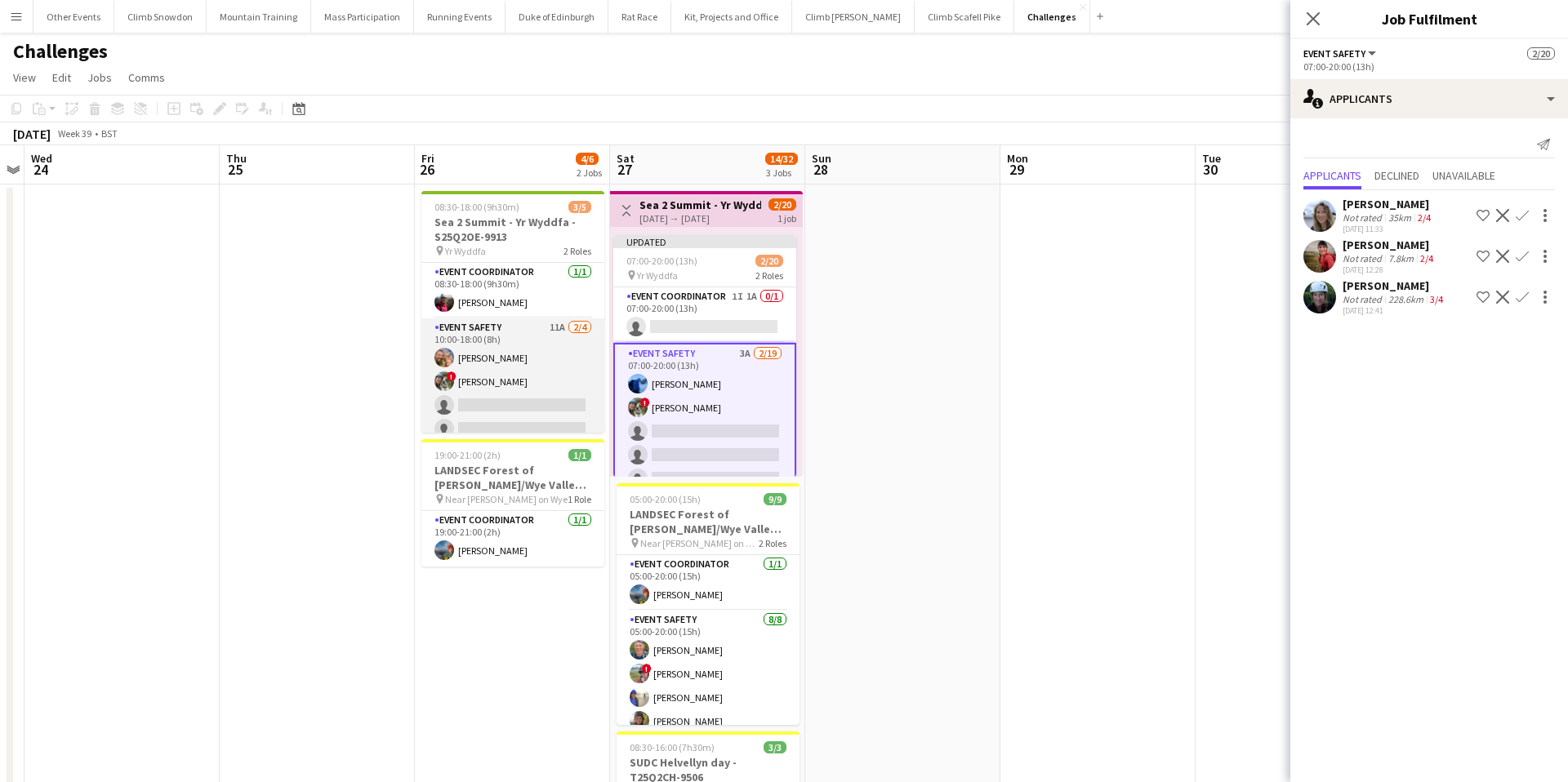
click at [547, 388] on app-card-role "Event Safety 11A 2/4 10:00-18:00 (8h) Rob Laing ! Tess Elias single-neutral-act…" at bounding box center [512, 382] width 183 height 127
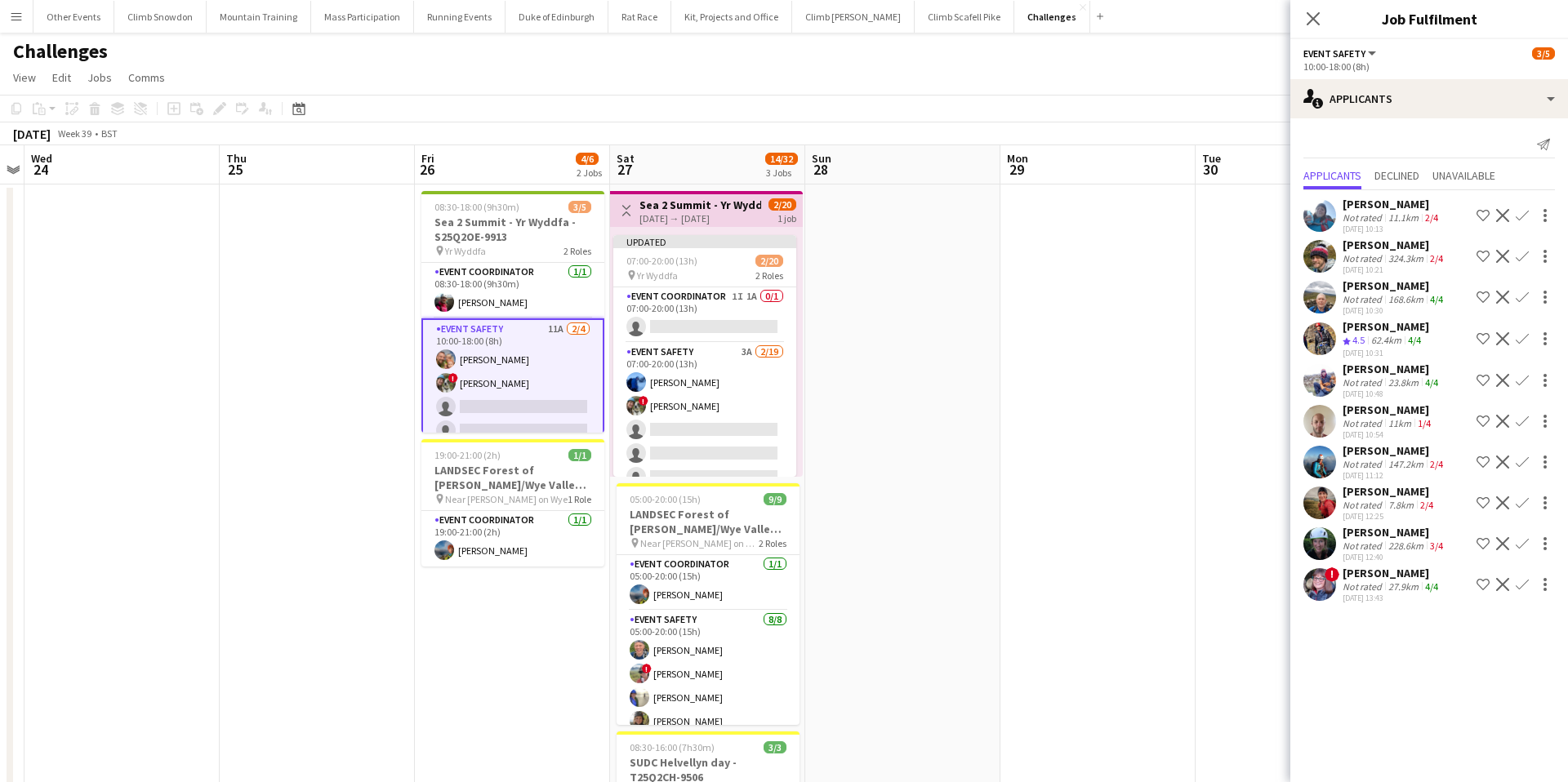
click at [1377, 550] on div "Not rated" at bounding box center [1363, 545] width 43 height 13
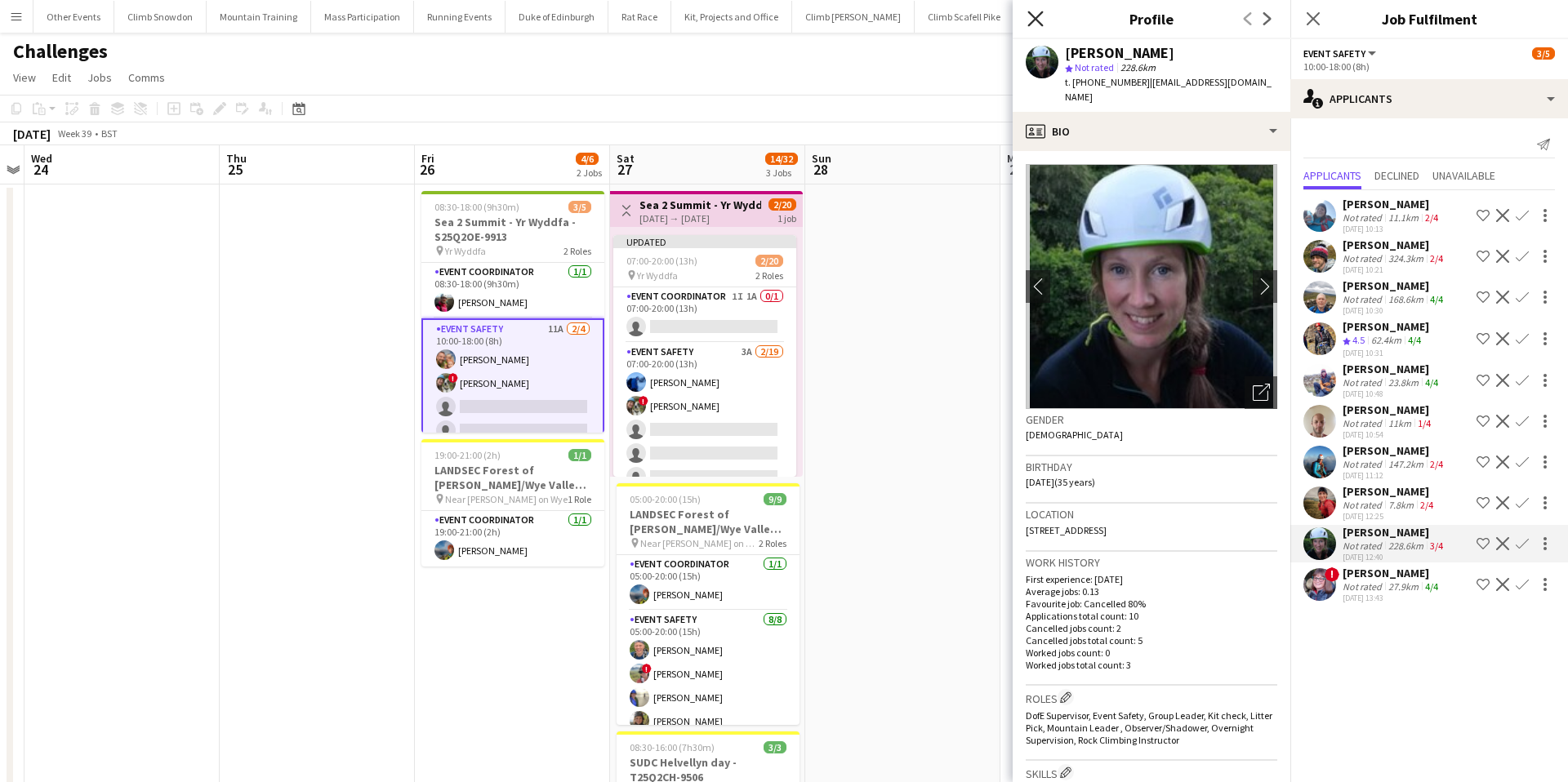
click at [1033, 20] on icon at bounding box center [1035, 18] width 16 height 16
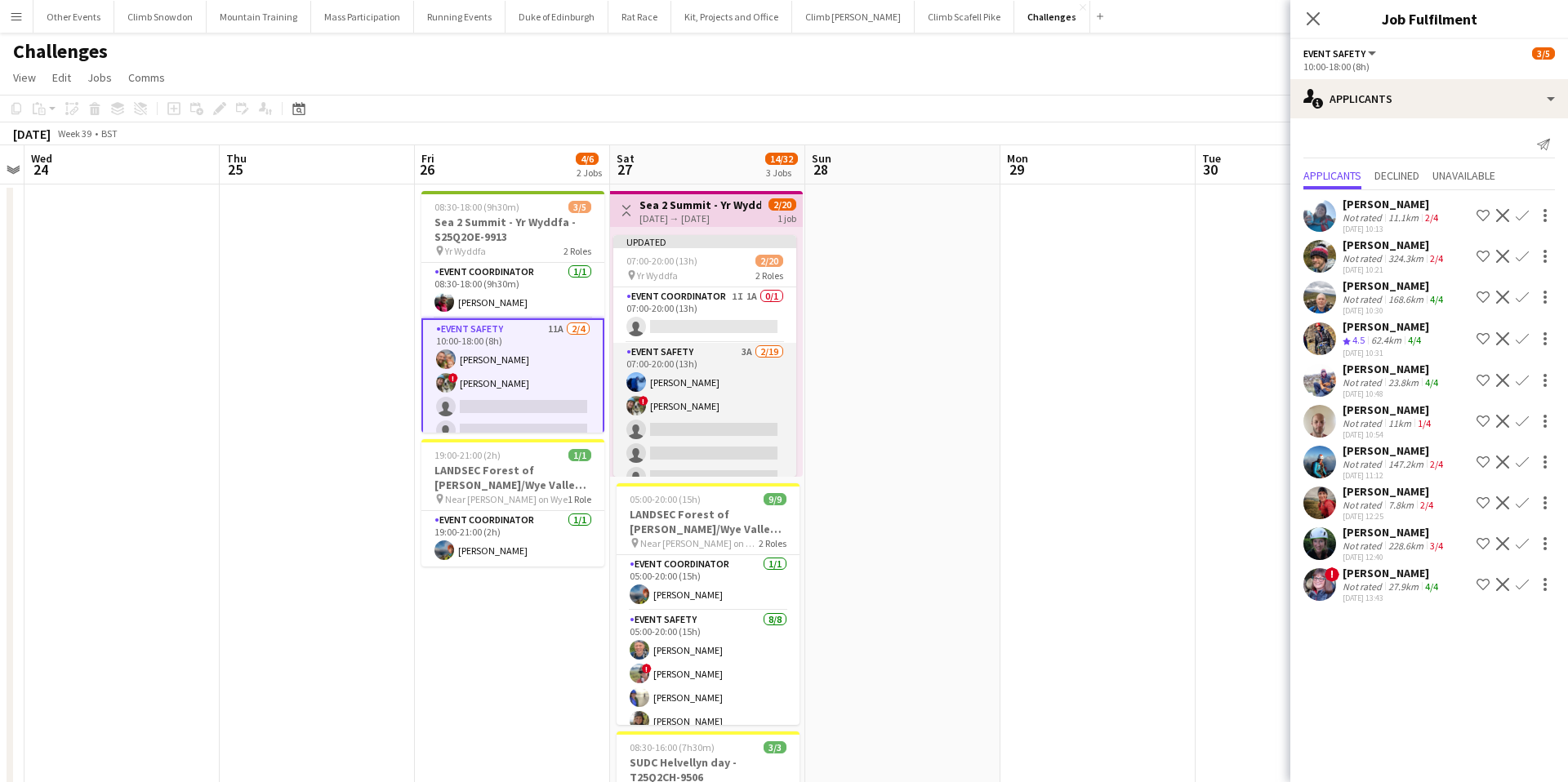
click at [731, 409] on app-card-role "Event Safety 3A 2/19 07:00-20:00 (13h) Sam Bradshaw ! Tess Elias single-neutral…" at bounding box center [704, 584] width 183 height 482
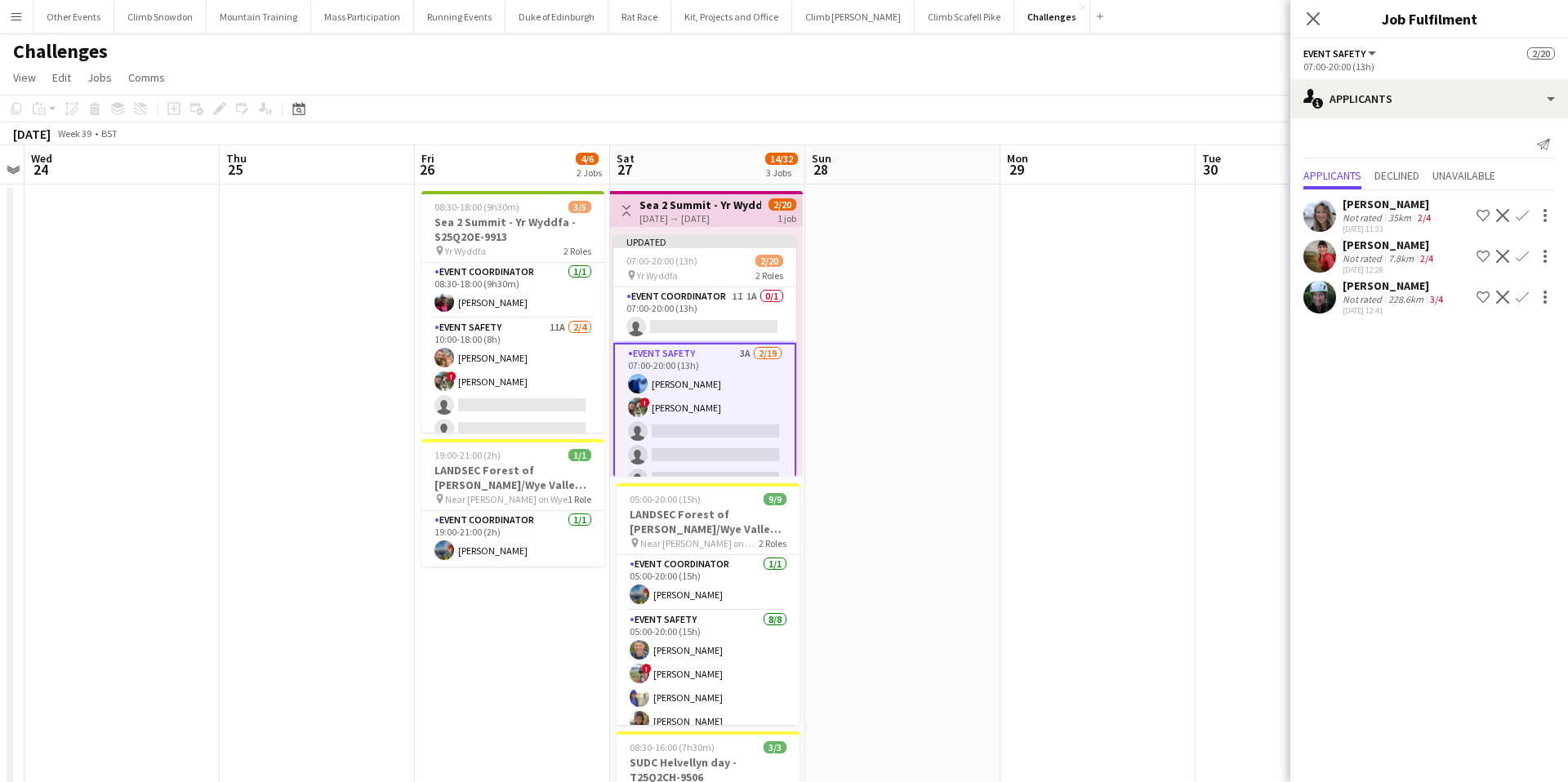
click at [1128, 93] on app-page-menu "View Day view expanded Day view collapsed Month view Date picker Jump to today …" at bounding box center [784, 78] width 1568 height 31
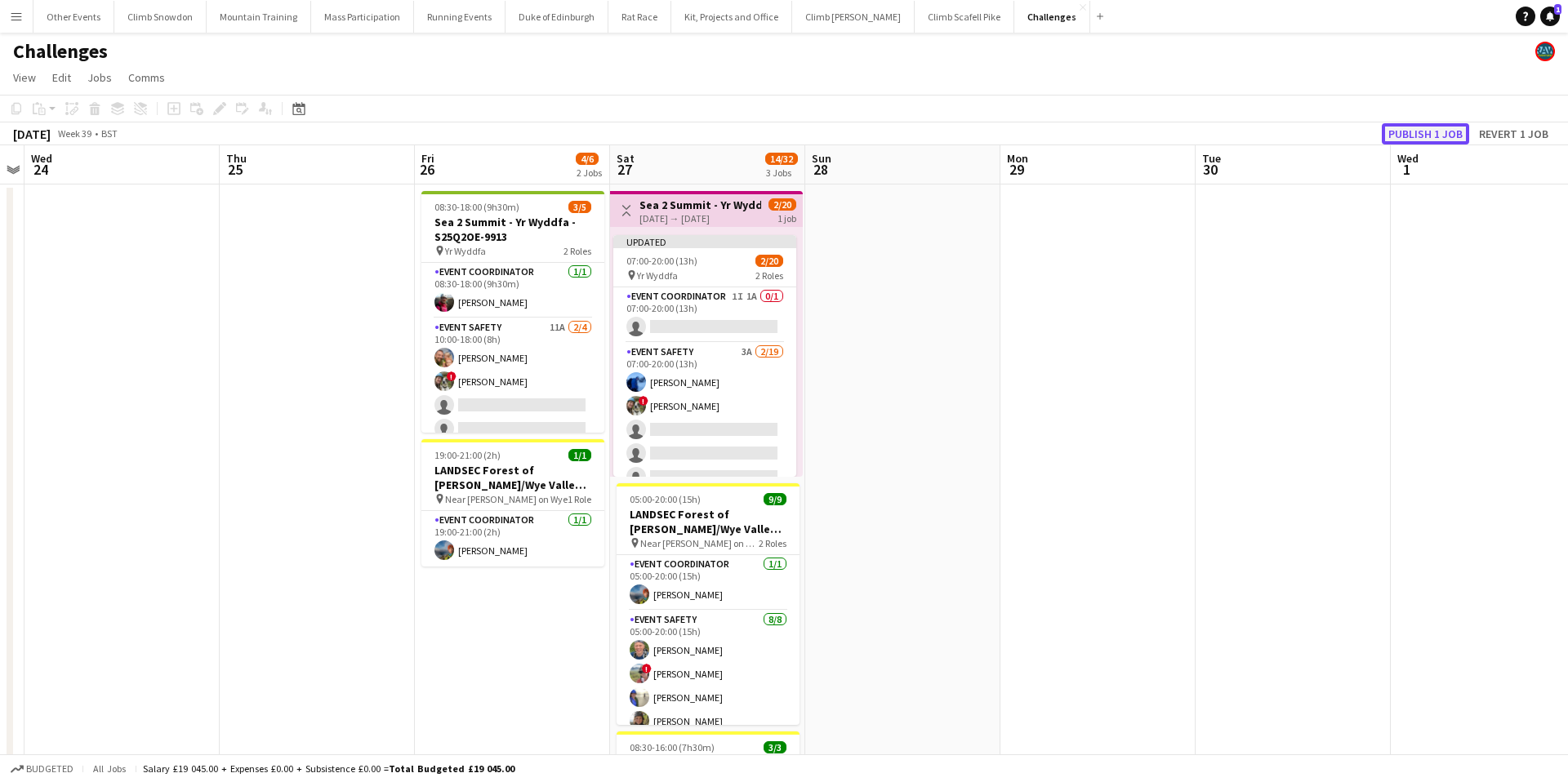
click at [1433, 132] on button "Publish 1 job" at bounding box center [1425, 133] width 88 height 21
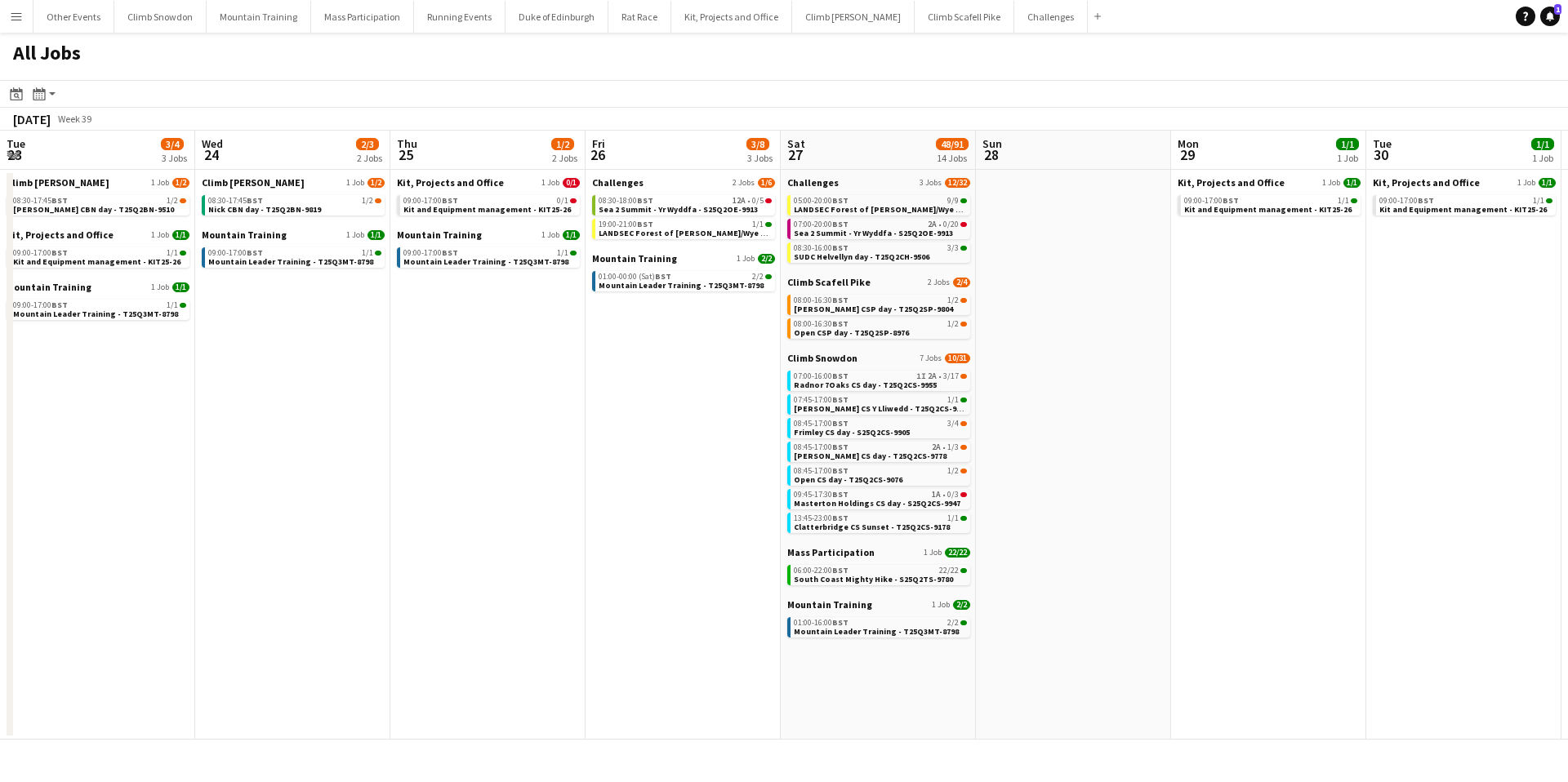
scroll to position [0, 601]
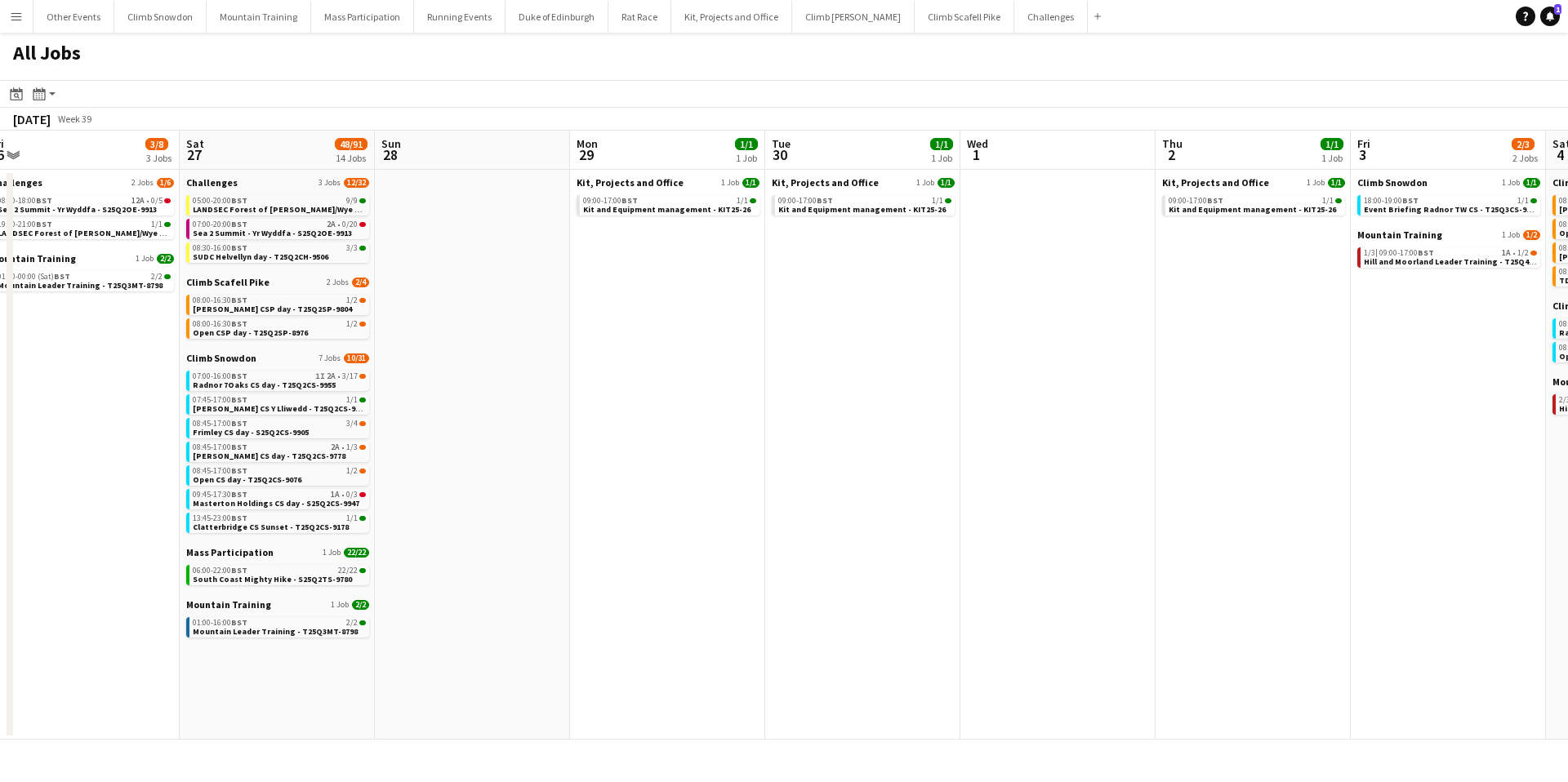
click at [13, 16] on app-icon "Menu" at bounding box center [17, 17] width 13 height 13
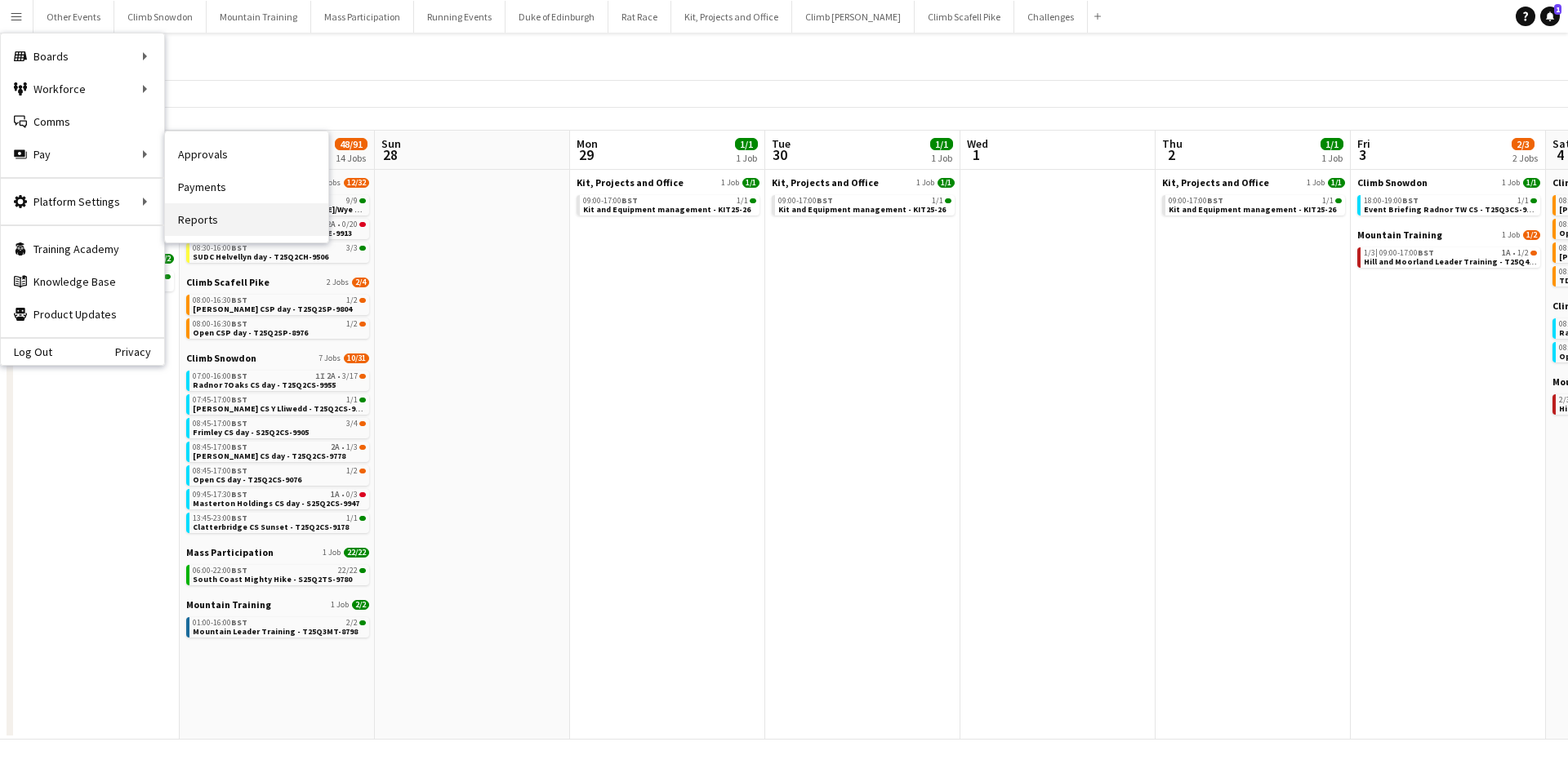
click at [217, 213] on link "Reports" at bounding box center [247, 219] width 163 height 33
